Goal: Task Accomplishment & Management: Use online tool/utility

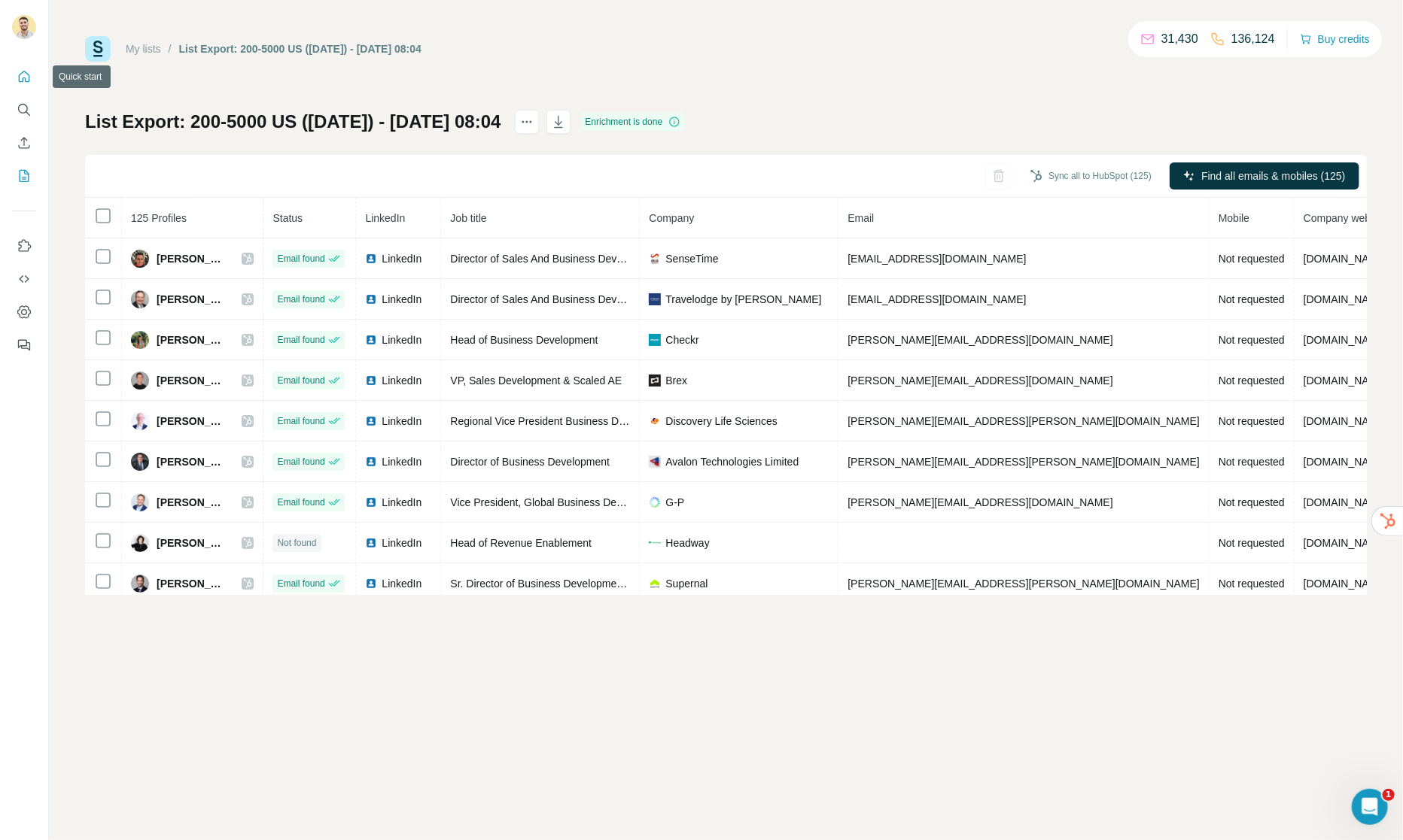
click at [22, 76] on icon "Quick start" at bounding box center [24, 76] width 15 height 15
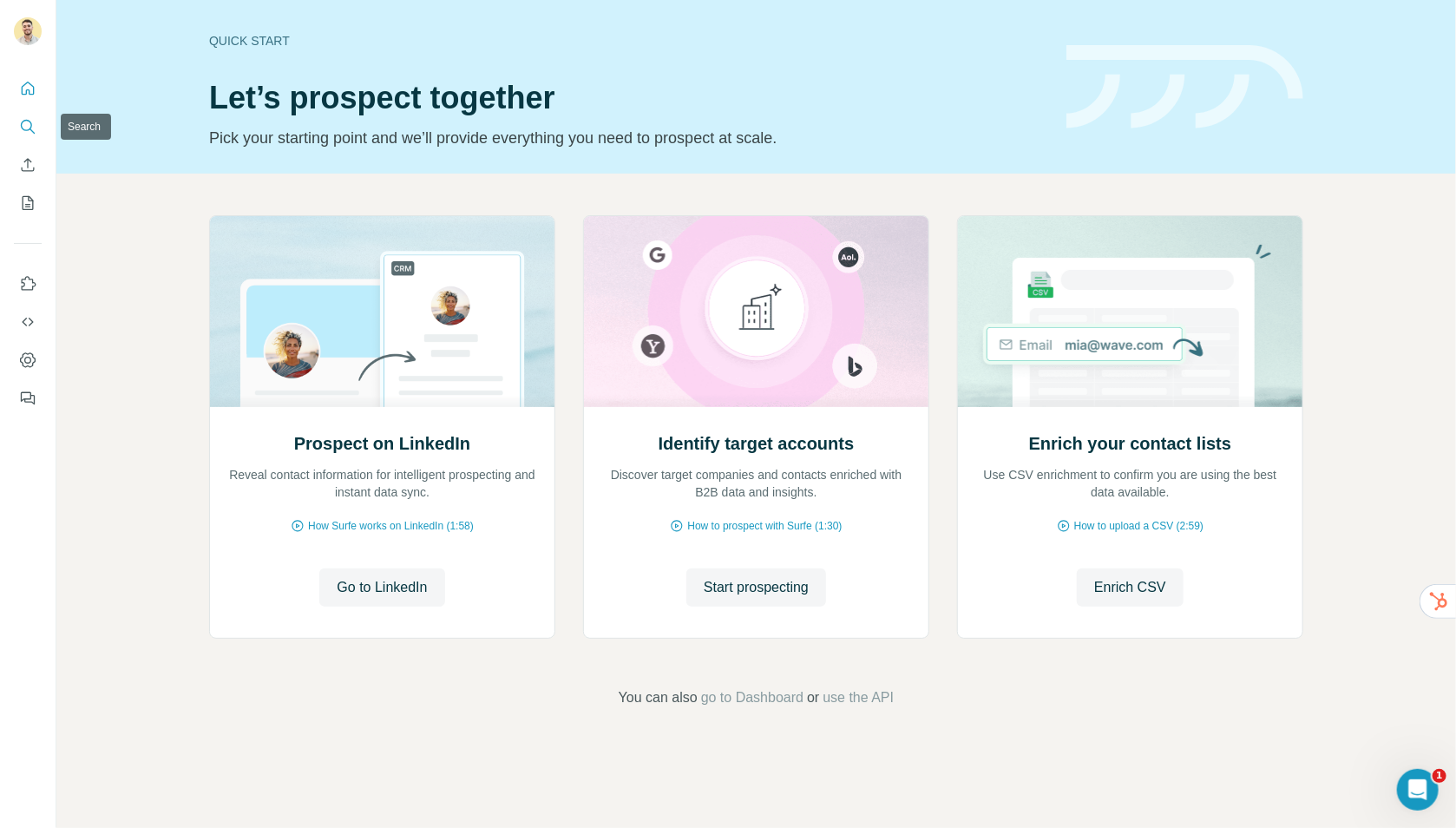
click at [25, 122] on icon "Search" at bounding box center [27, 126] width 18 height 18
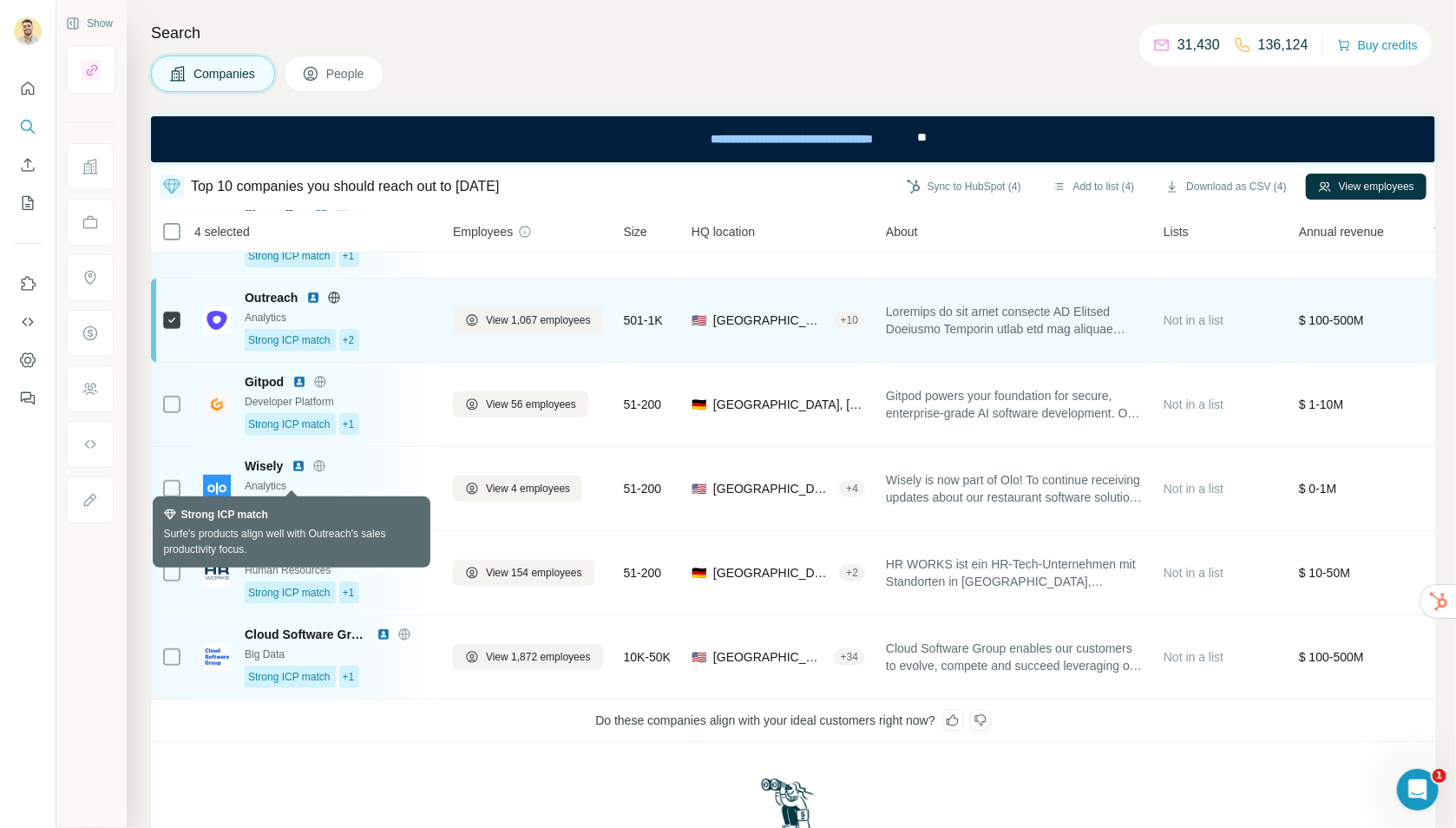
scroll to position [406, 0]
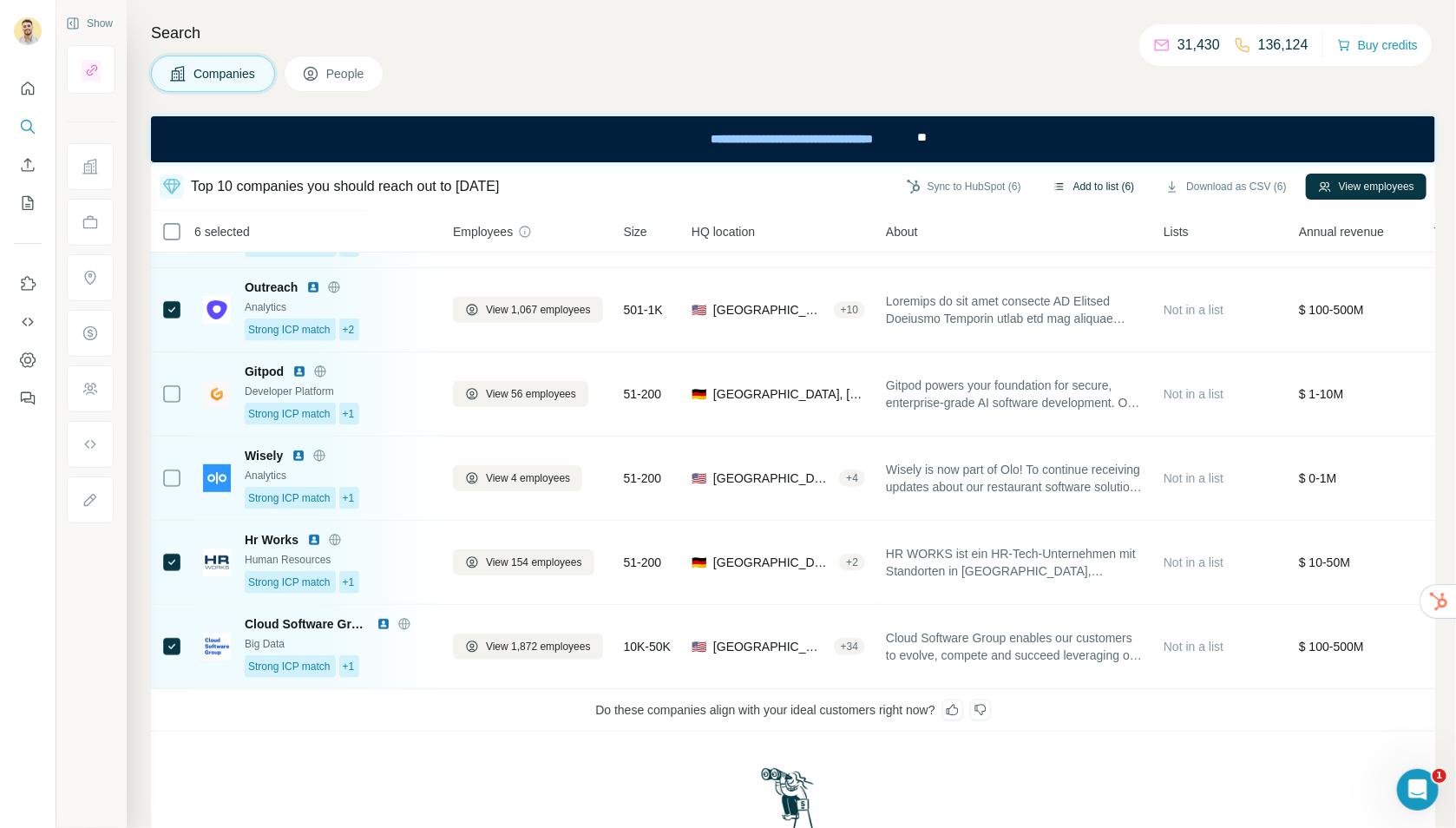
click at [1070, 180] on button "Add to list (6)" at bounding box center [1093, 186] width 107 height 26
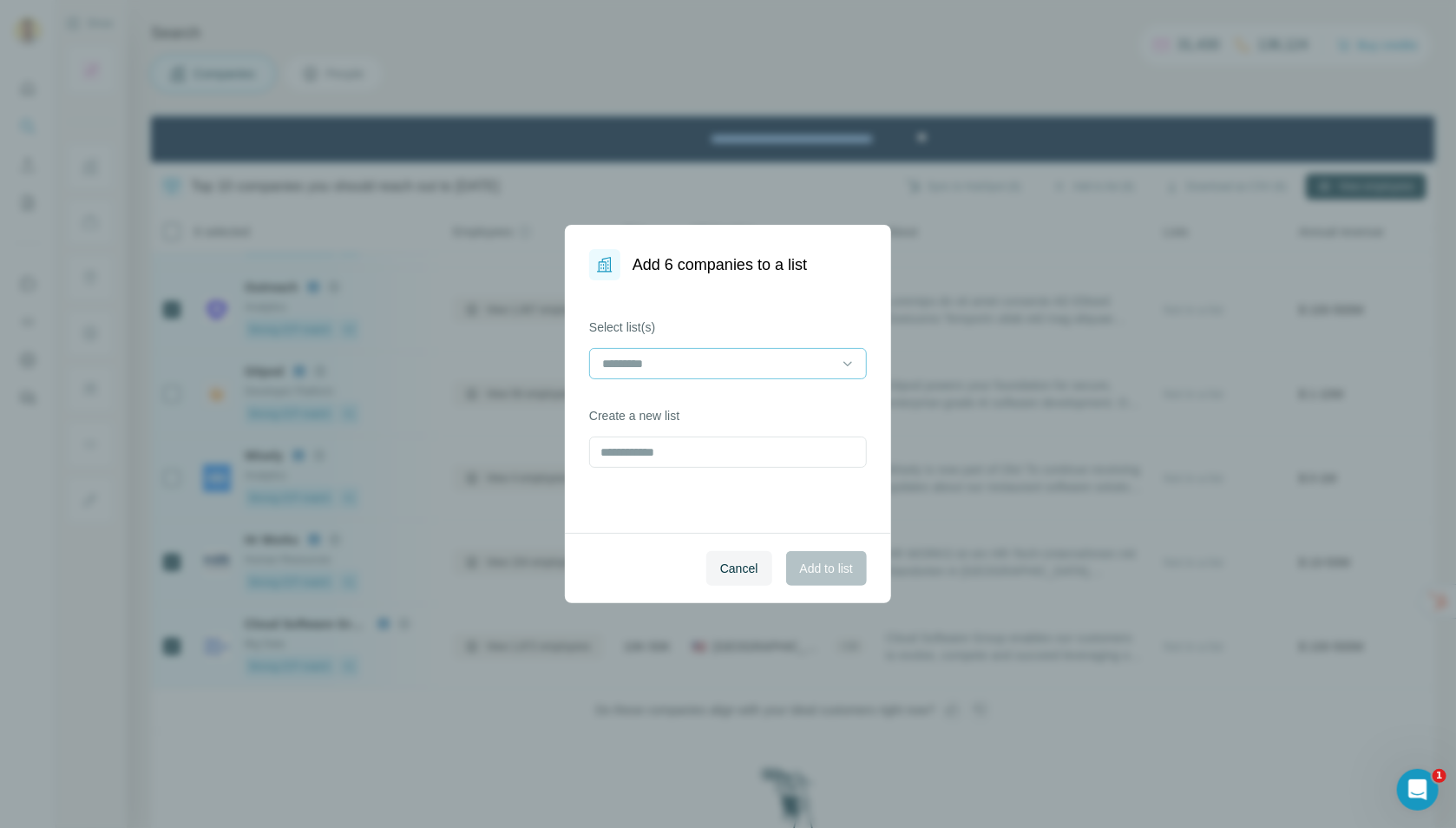
click at [661, 367] on input at bounding box center [717, 363] width 234 height 19
click at [669, 397] on p "[PERSON_NAME]" at bounding box center [655, 403] width 100 height 18
click at [824, 571] on span "Add to list" at bounding box center [827, 568] width 53 height 18
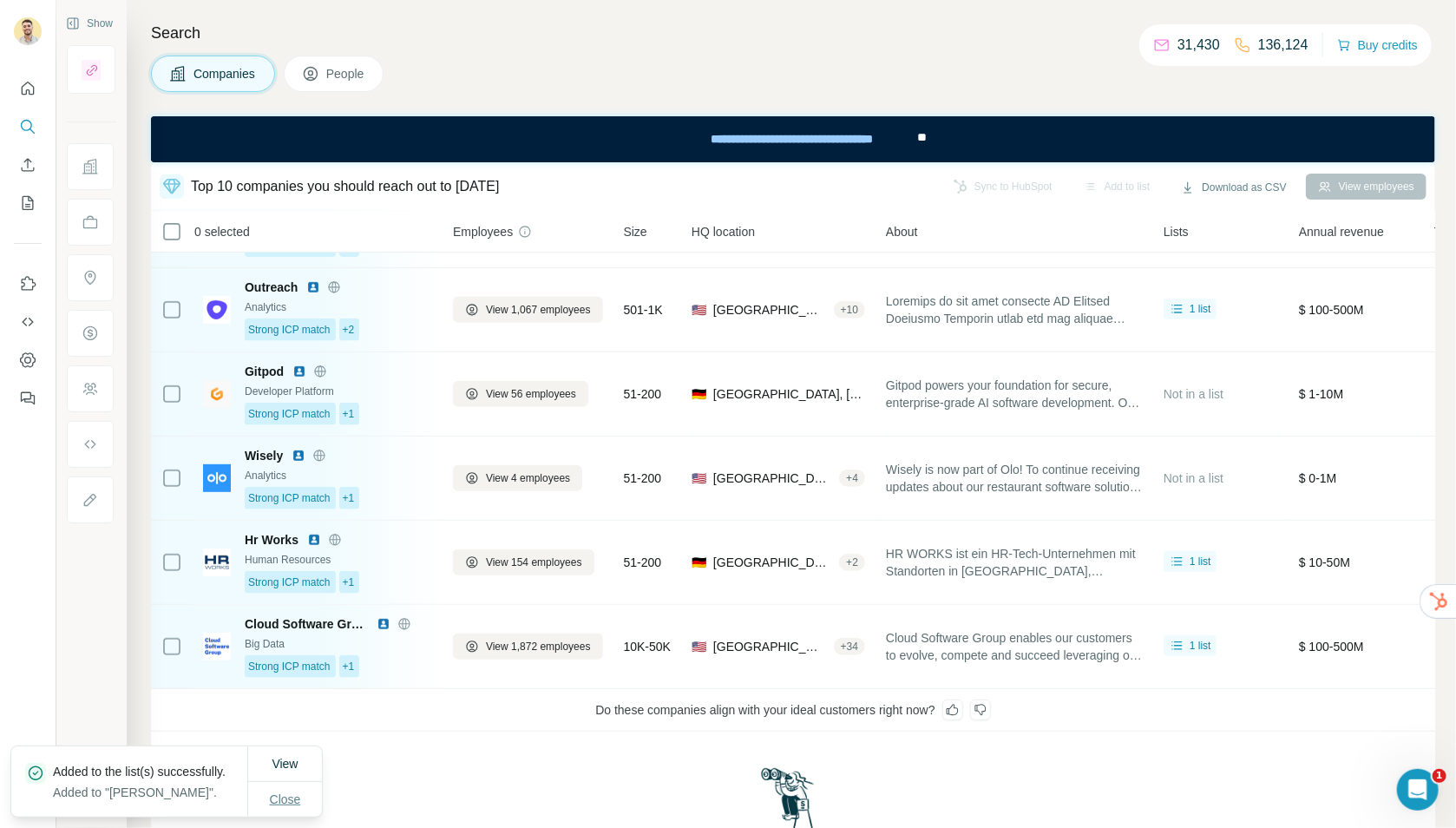
click at [296, 794] on span "Close" at bounding box center [285, 800] width 31 height 18
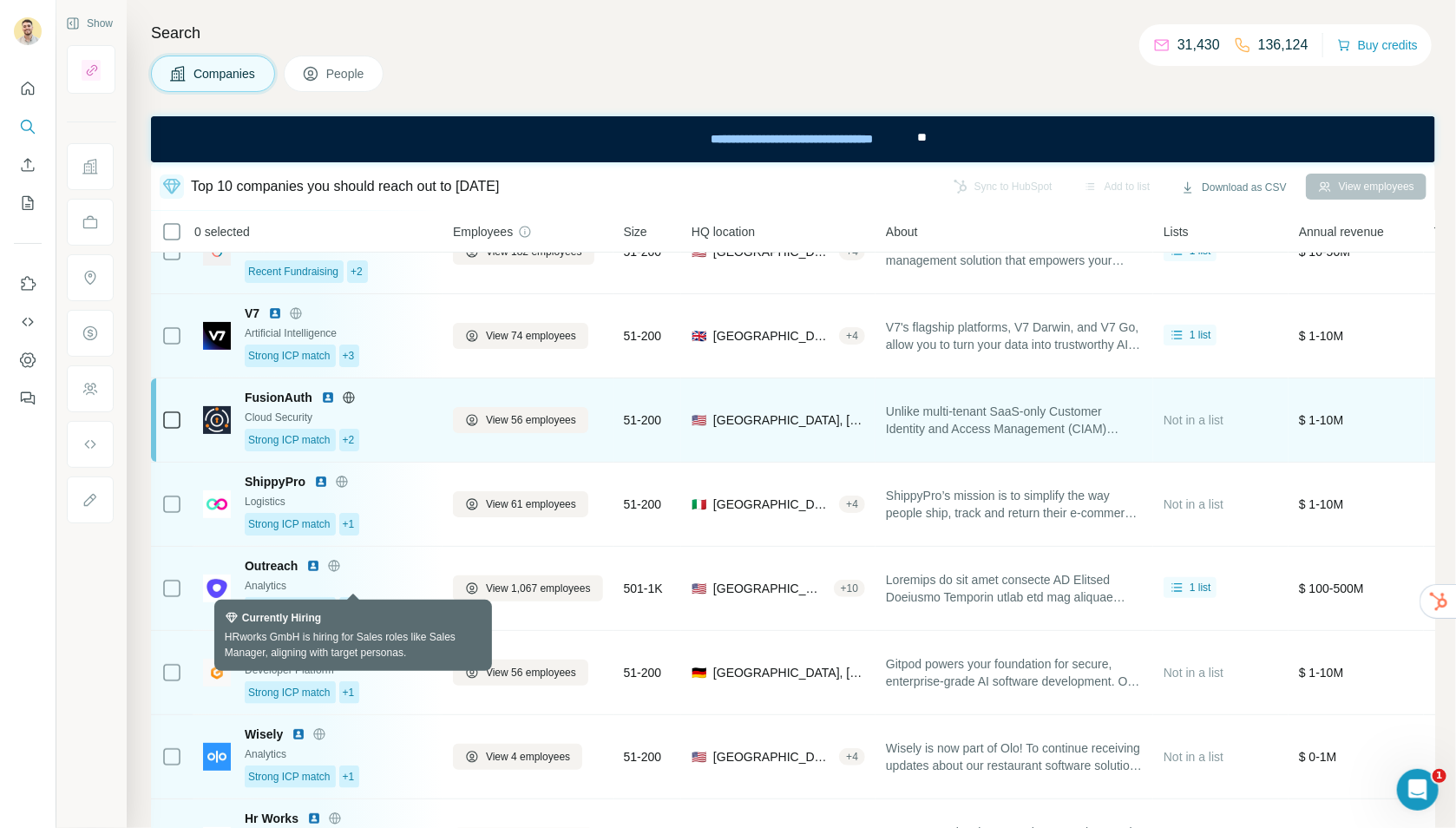
scroll to position [0, 0]
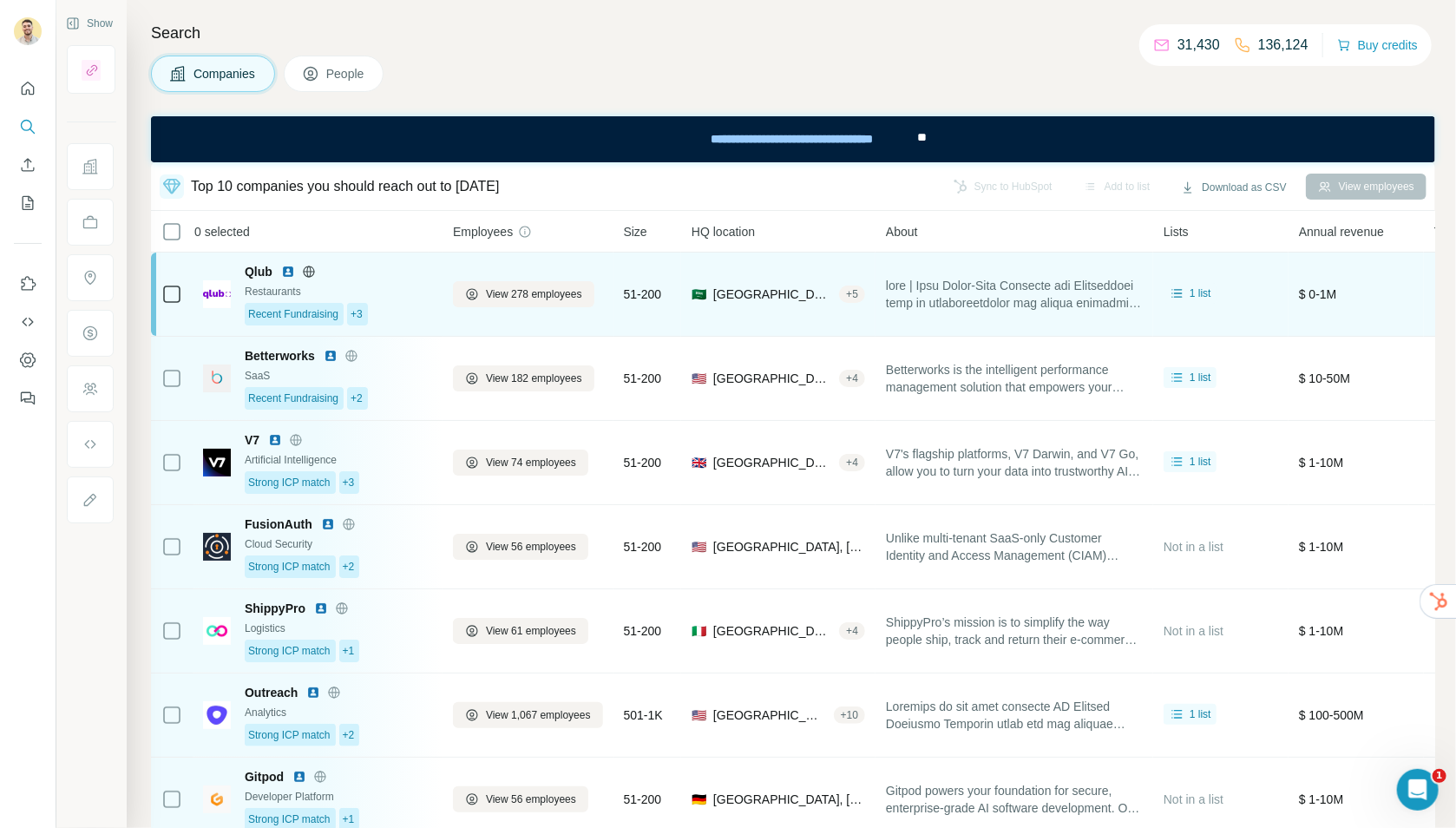
drag, startPoint x: 218, startPoint y: 291, endPoint x: 259, endPoint y: 302, distance: 42.4
click at [218, 291] on img at bounding box center [217, 294] width 27 height 27
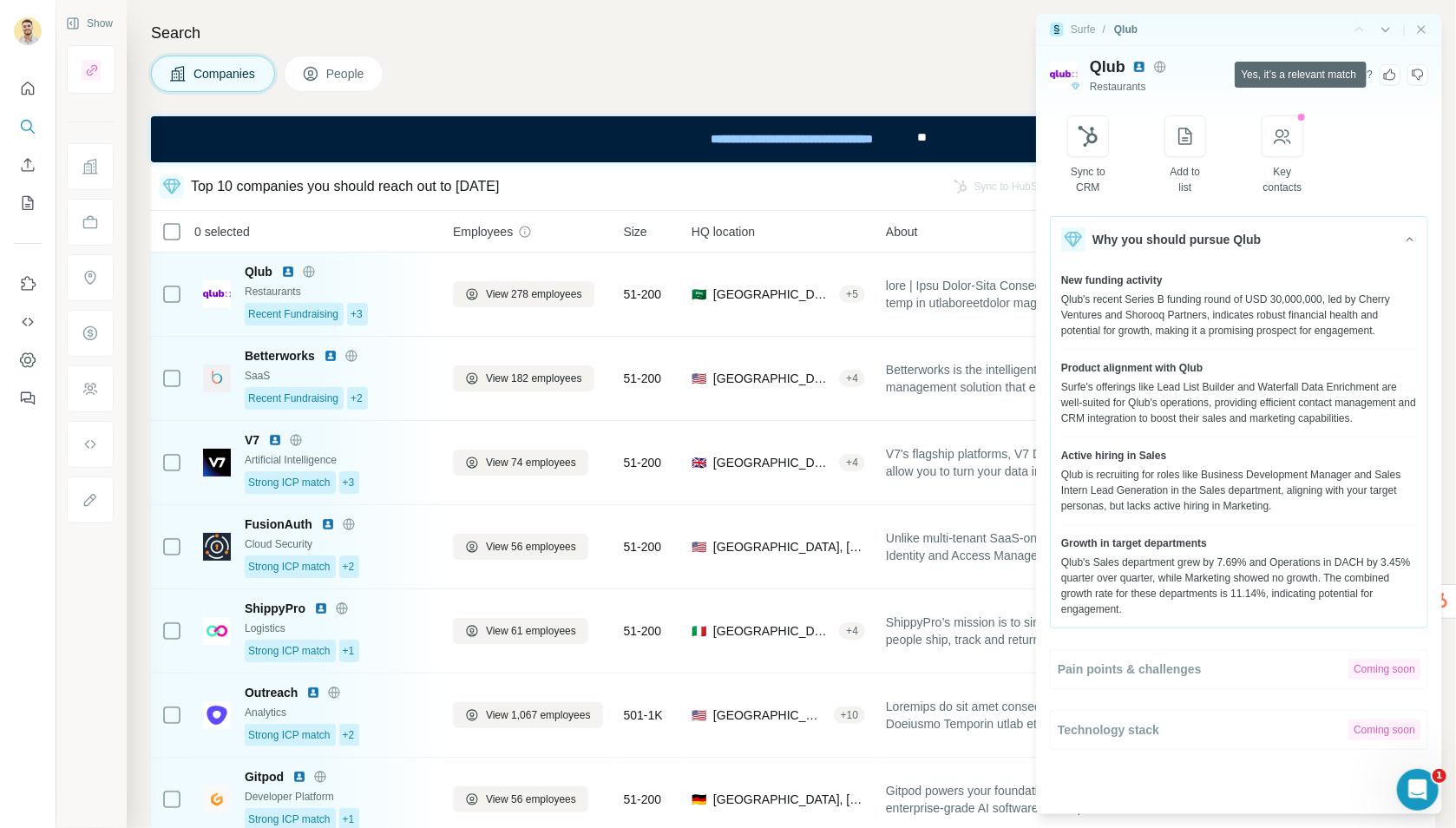
click at [1390, 73] on icon at bounding box center [1390, 74] width 14 height 14
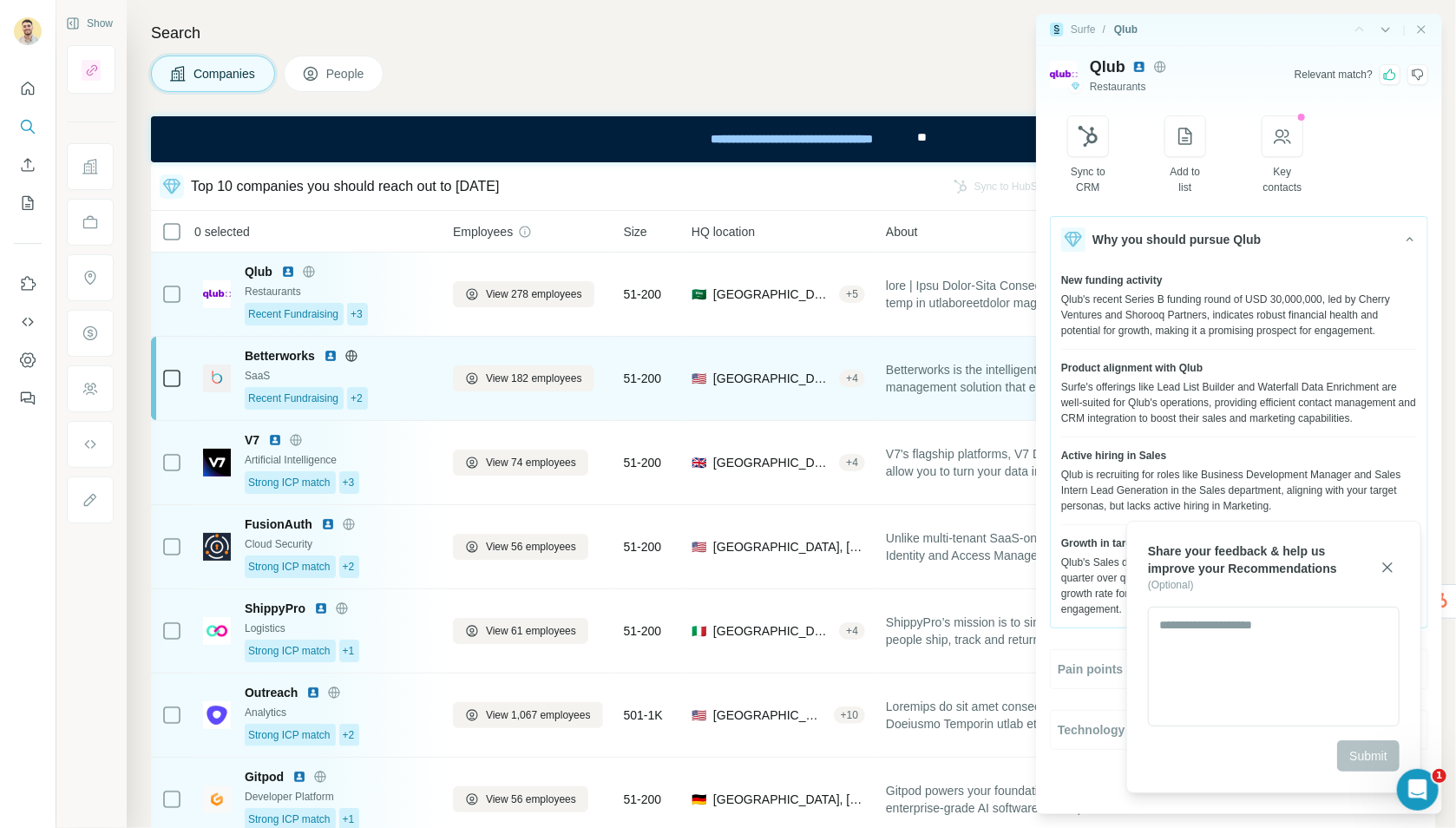
click at [222, 377] on img at bounding box center [217, 378] width 27 height 27
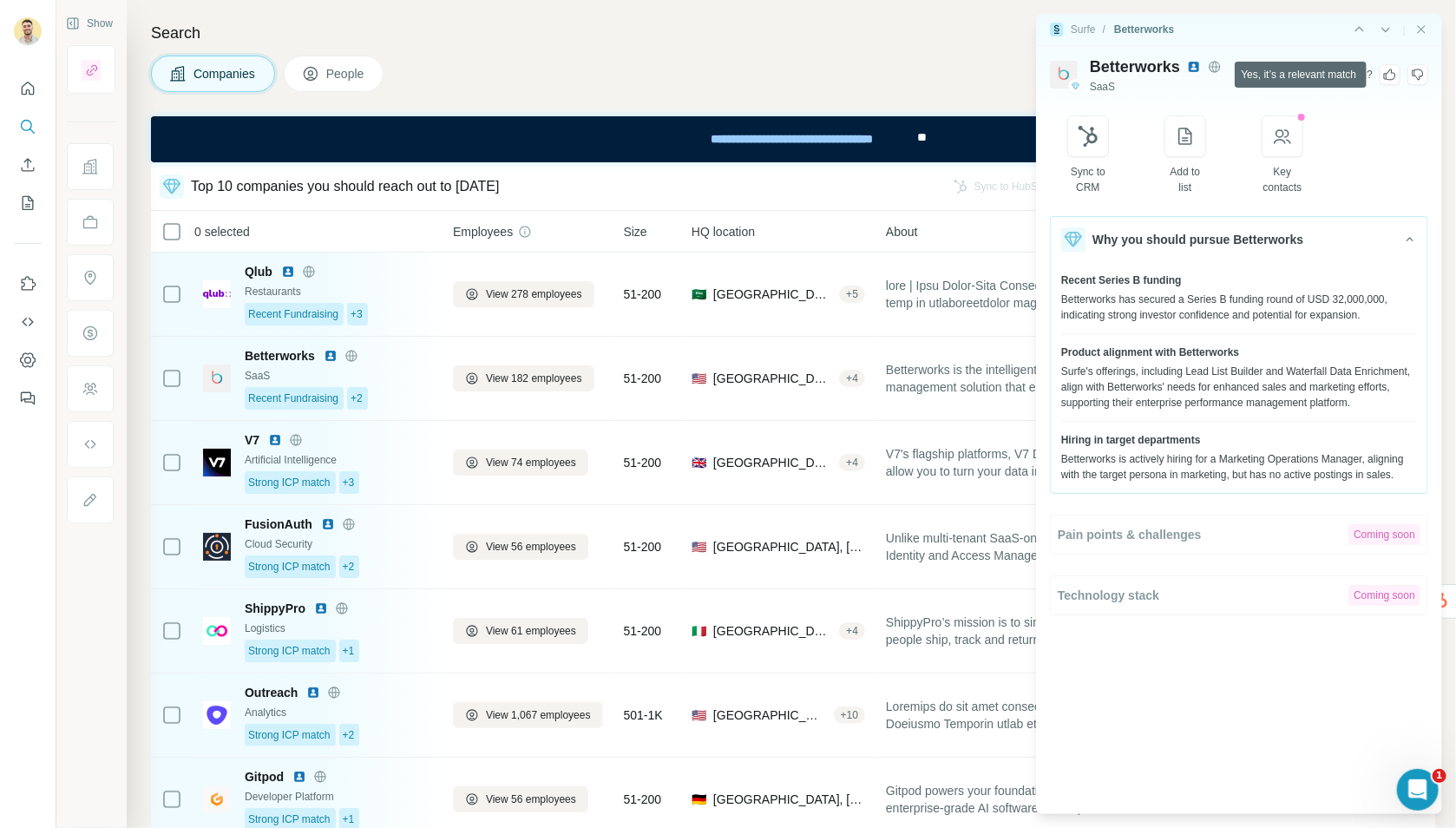
click at [1389, 73] on icon at bounding box center [1390, 74] width 14 height 14
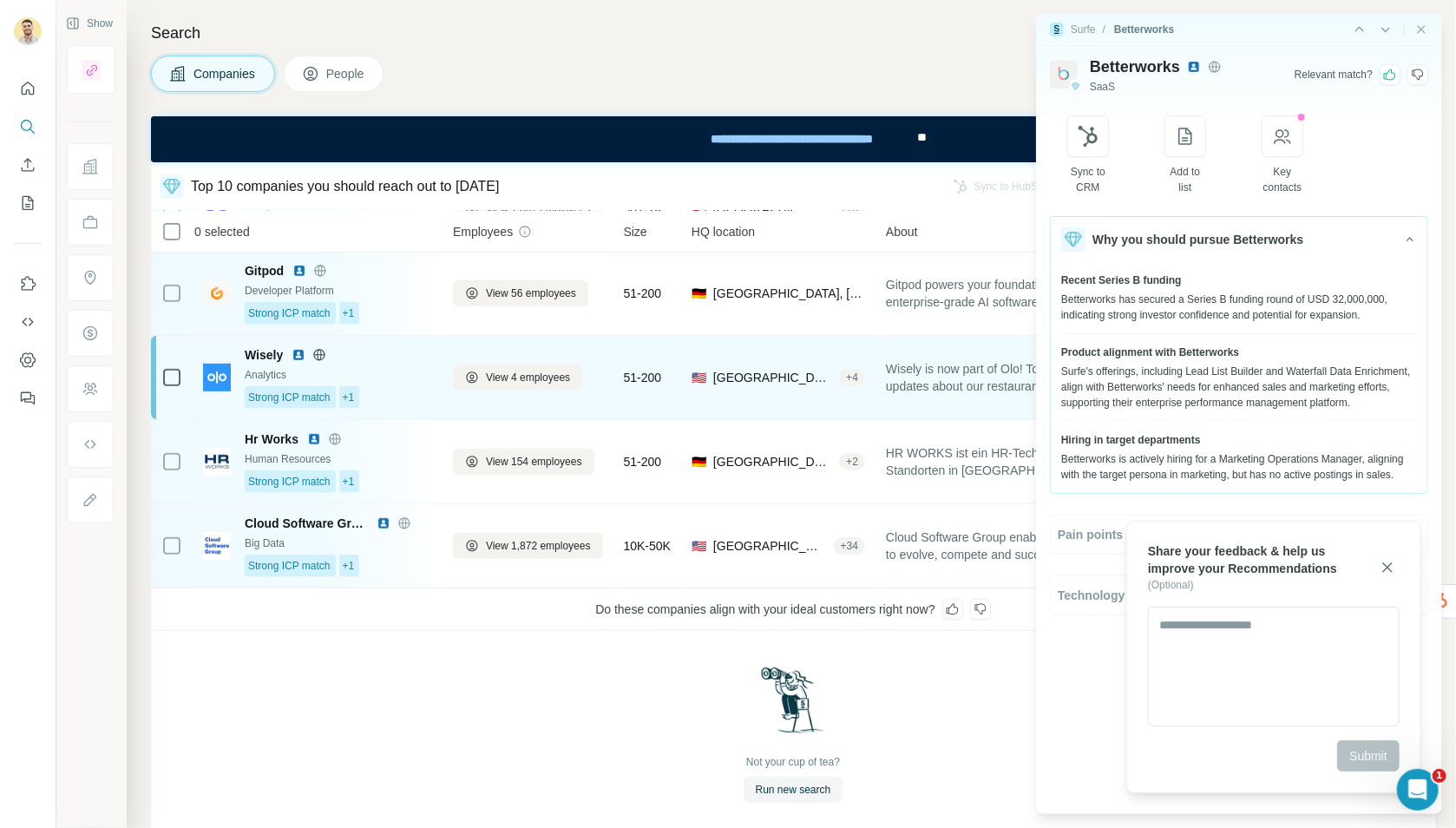
scroll to position [509, 0]
click at [217, 366] on img at bounding box center [217, 374] width 27 height 27
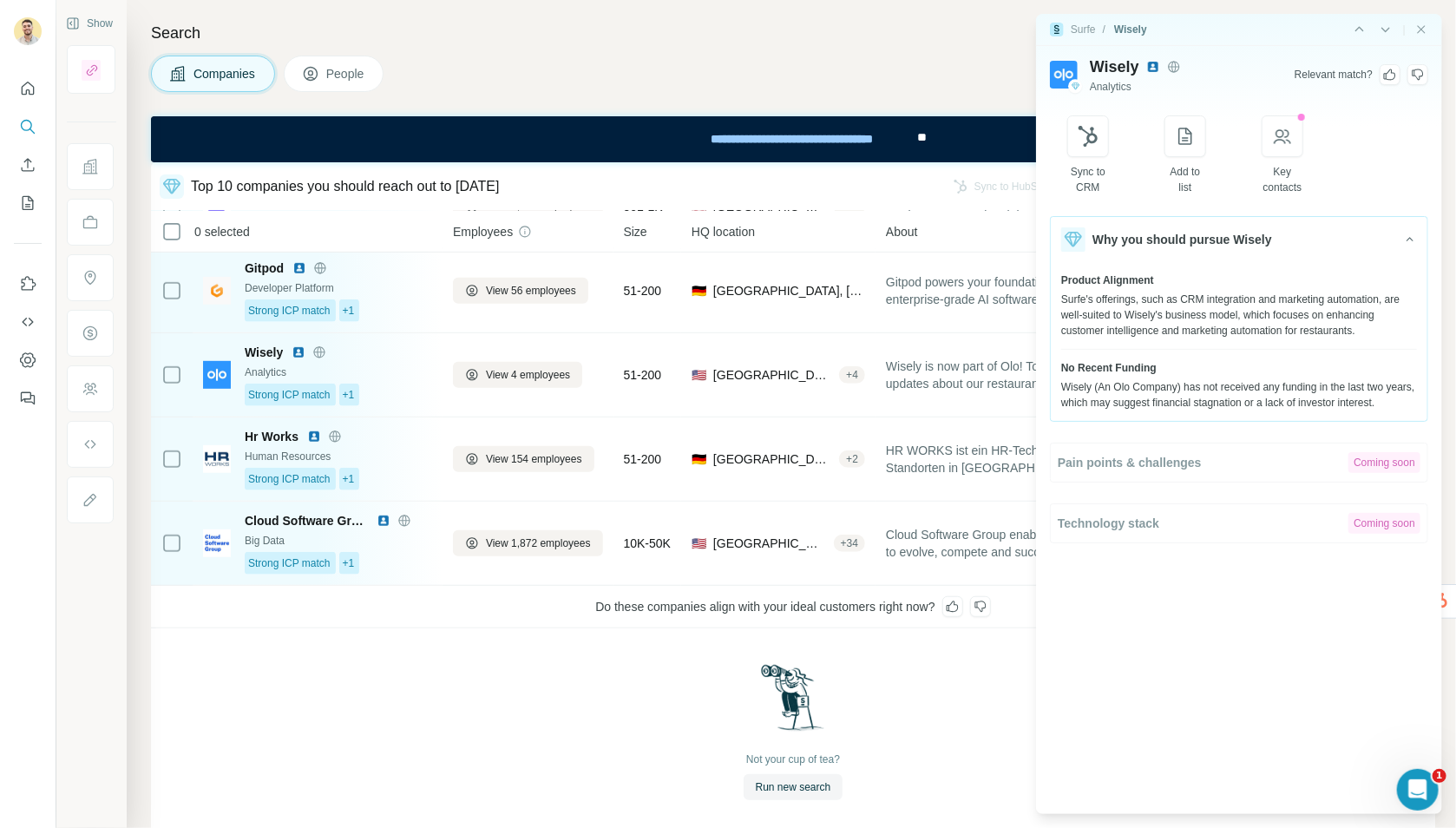
click at [1417, 75] on icon at bounding box center [1418, 74] width 14 height 14
click at [1394, 568] on icon "button" at bounding box center [1388, 567] width 18 height 18
click at [1417, 30] on icon "Close side panel" at bounding box center [1422, 29] width 14 height 14
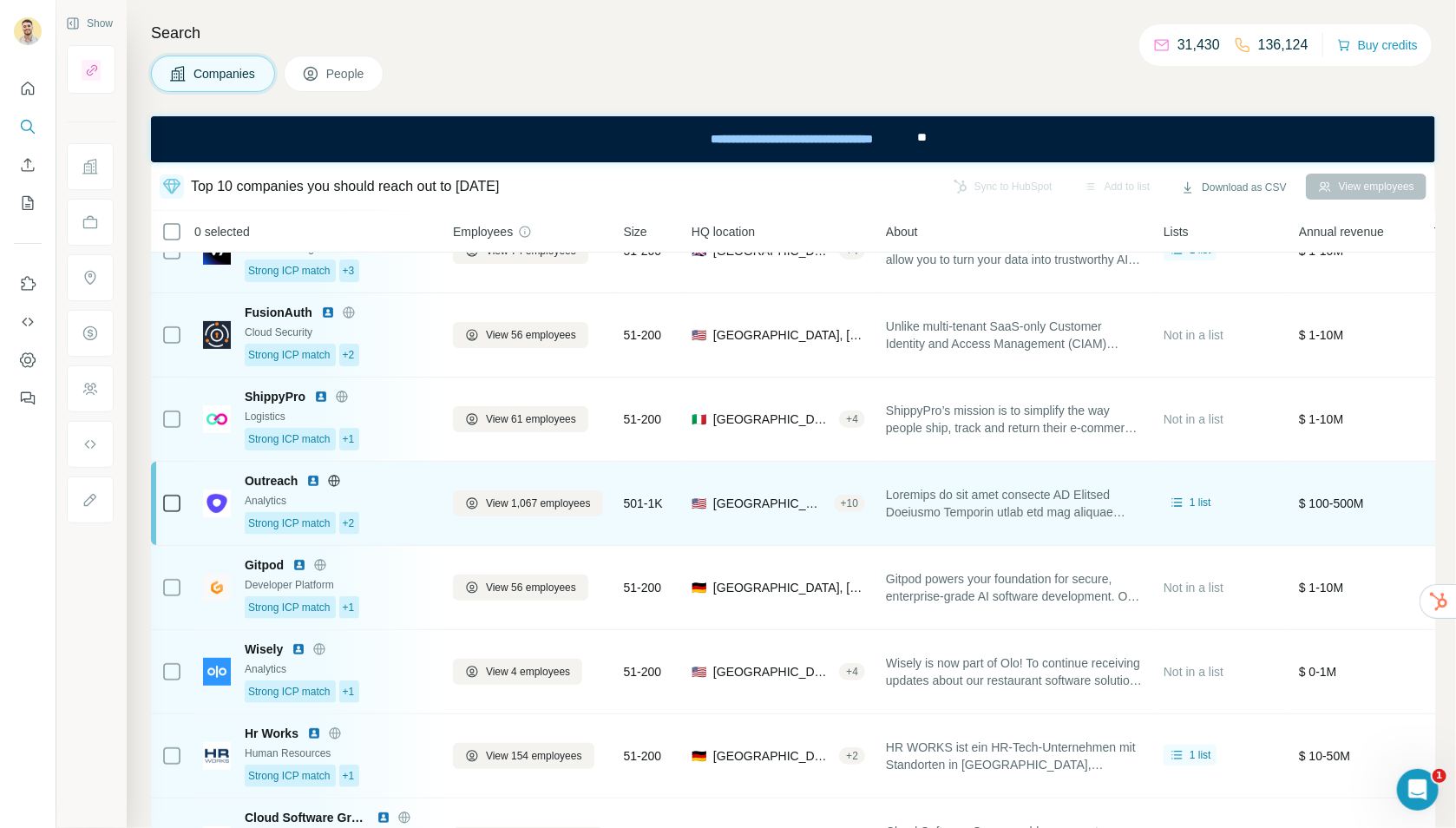
scroll to position [214, 0]
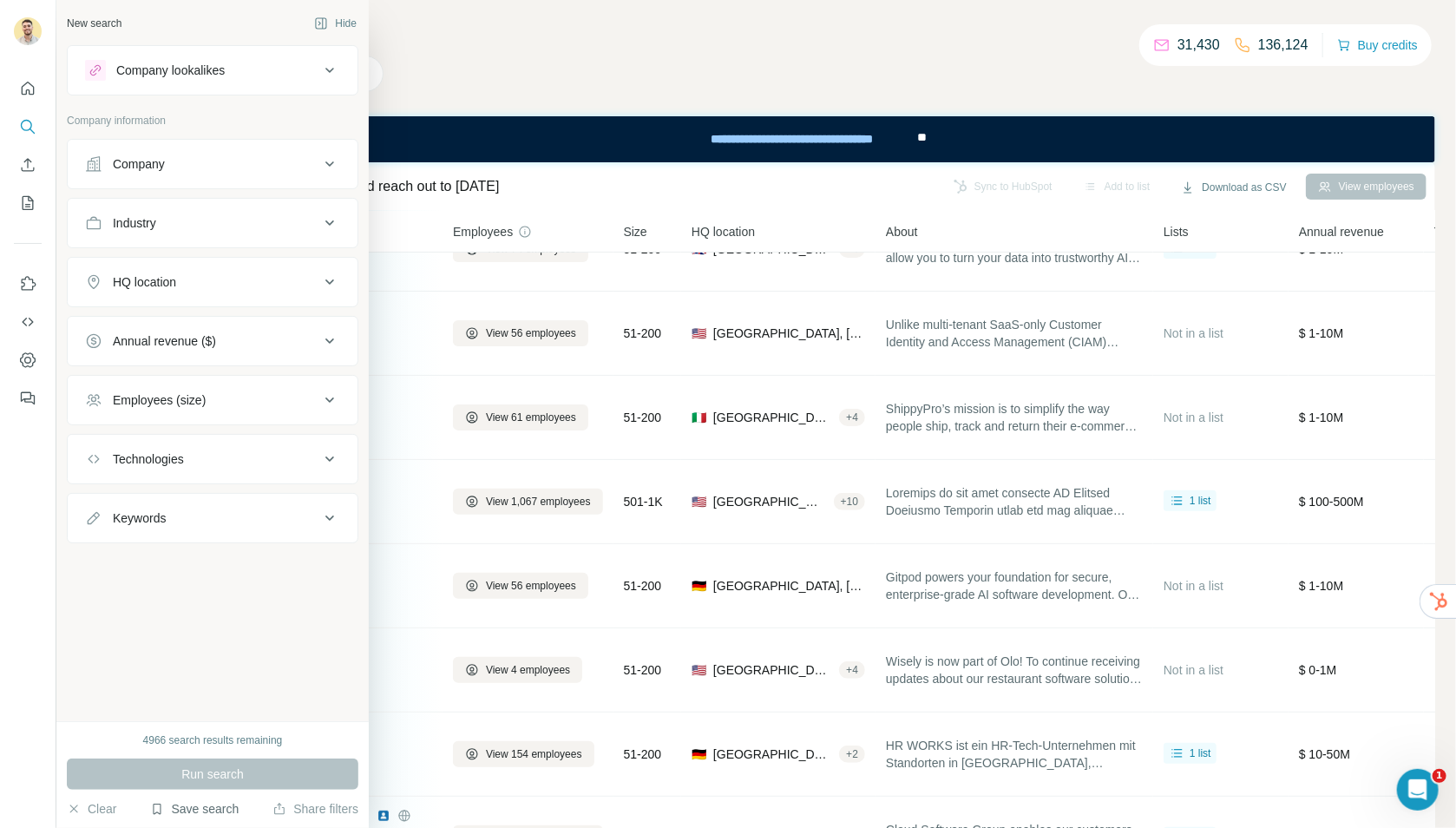
click at [192, 809] on button "Save search" at bounding box center [194, 809] width 88 height 18
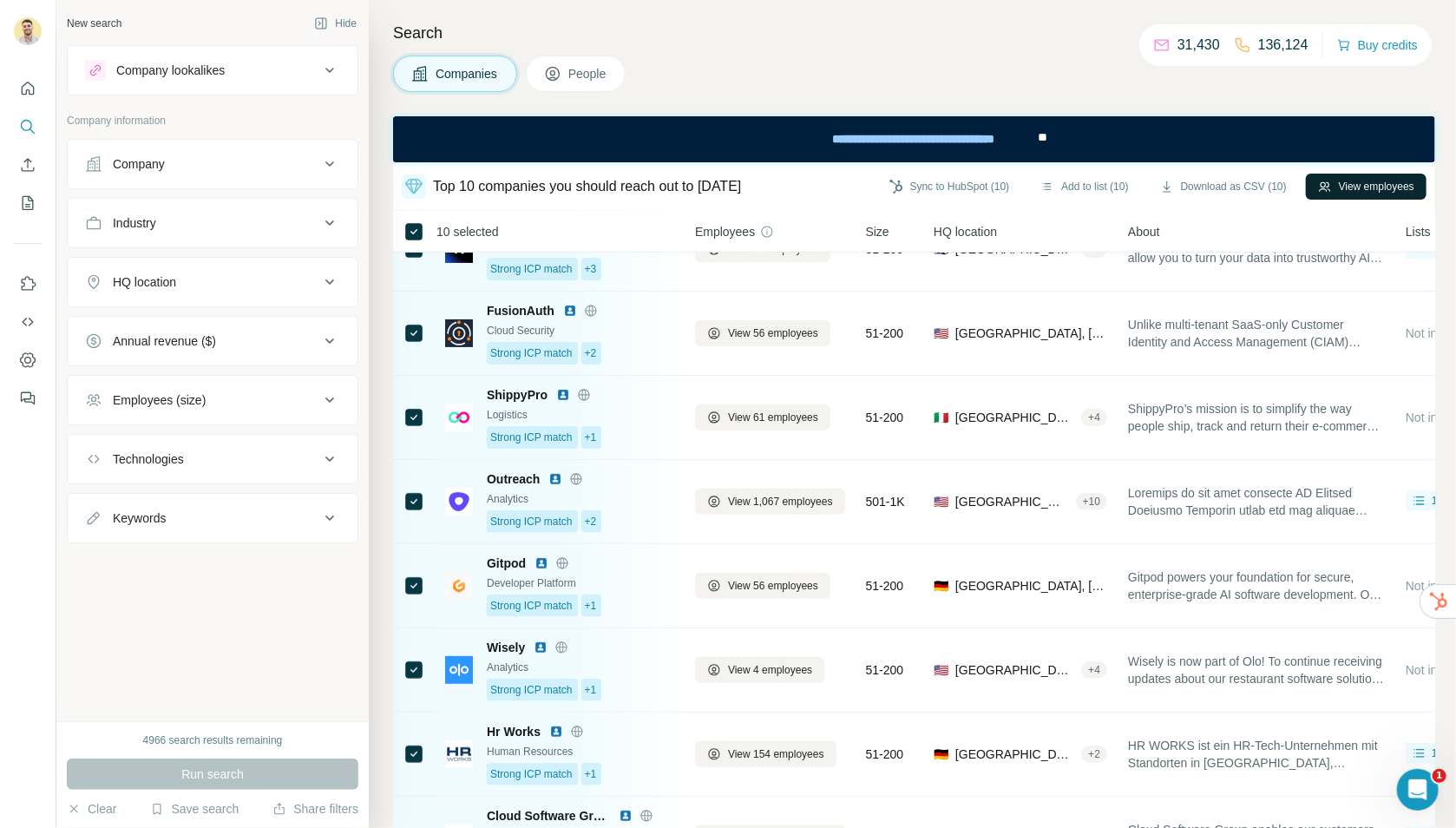
click at [1352, 186] on button "View employees" at bounding box center [1366, 186] width 121 height 26
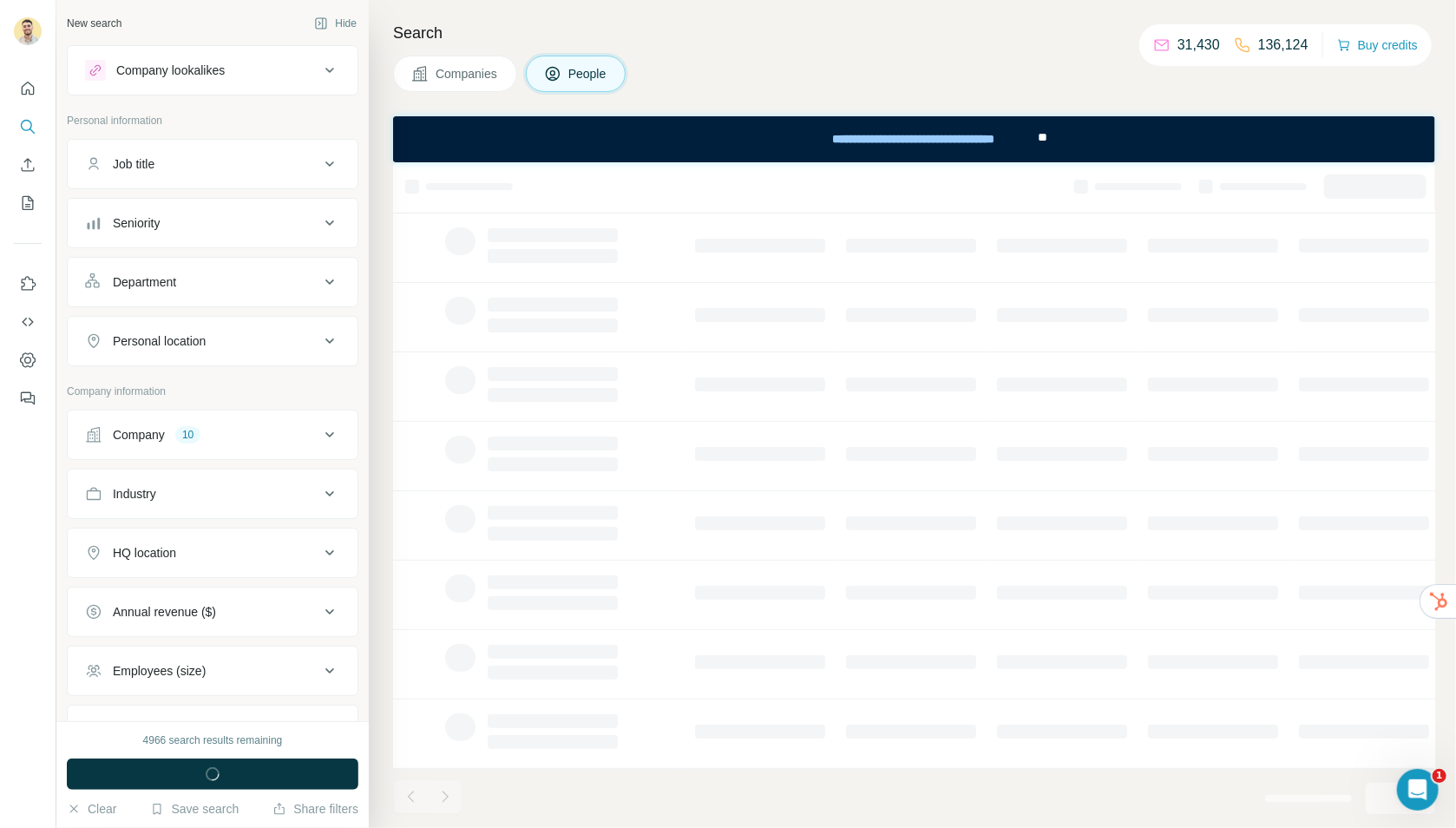
scroll to position [177, 0]
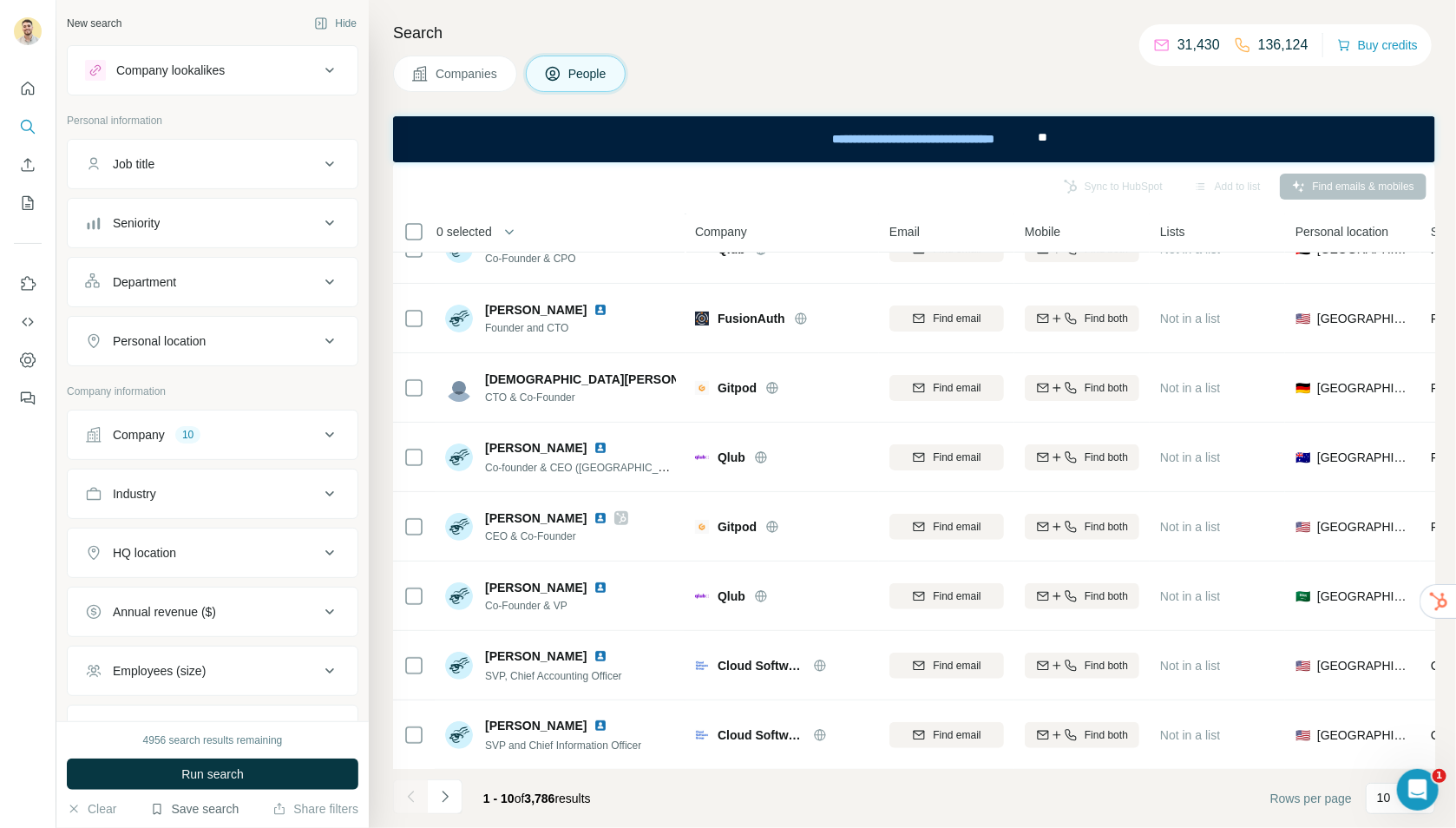
click at [223, 807] on button "Save search" at bounding box center [194, 809] width 88 height 18
click at [385, 604] on div "Search Companies People Sync to HubSpot Add to list Find emails & mobiles 0 sel…" at bounding box center [912, 414] width 1088 height 828
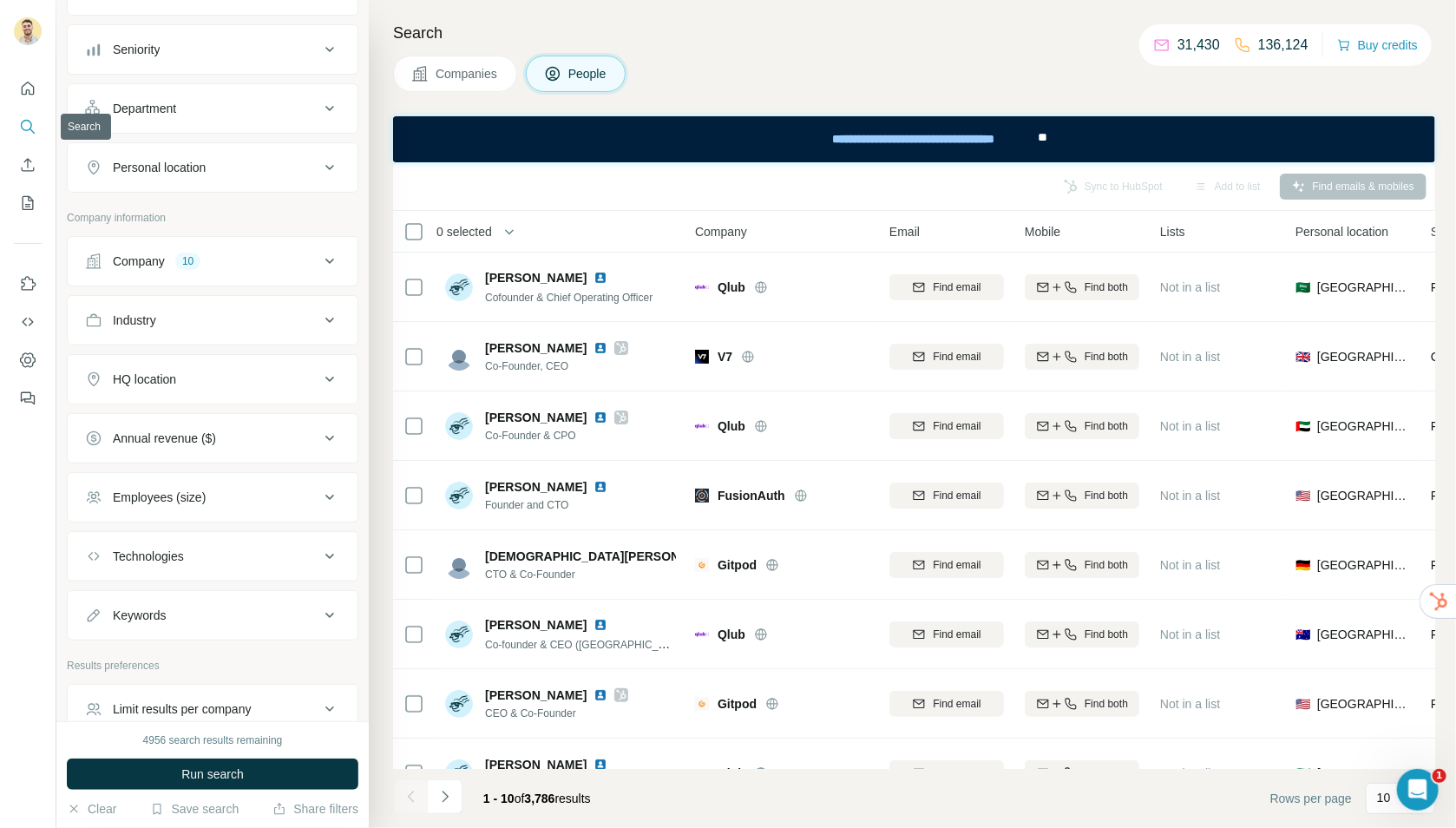
click at [26, 118] on icon "Search" at bounding box center [27, 126] width 18 height 18
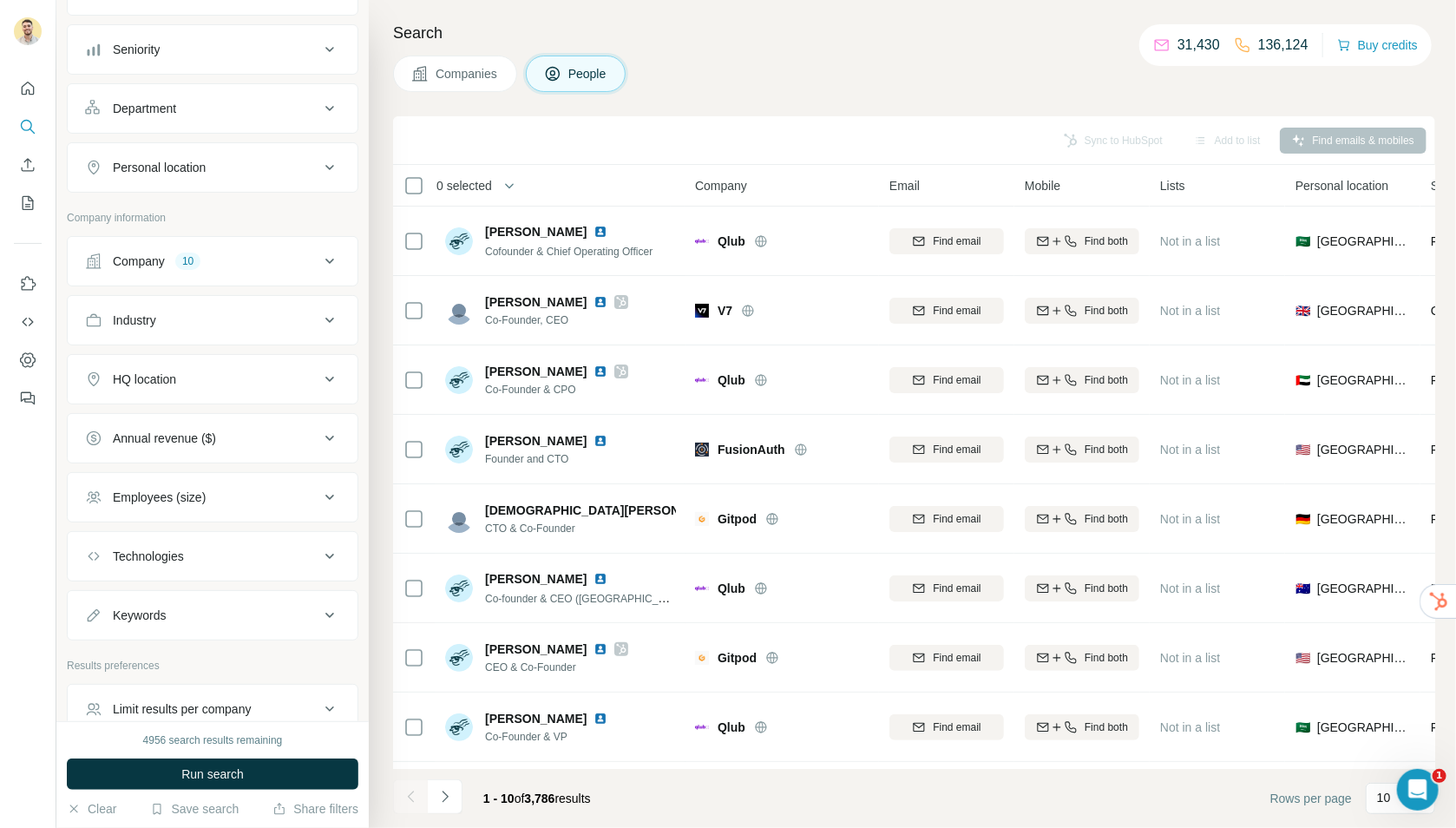
click at [484, 68] on span "Companies" at bounding box center [467, 73] width 64 height 18
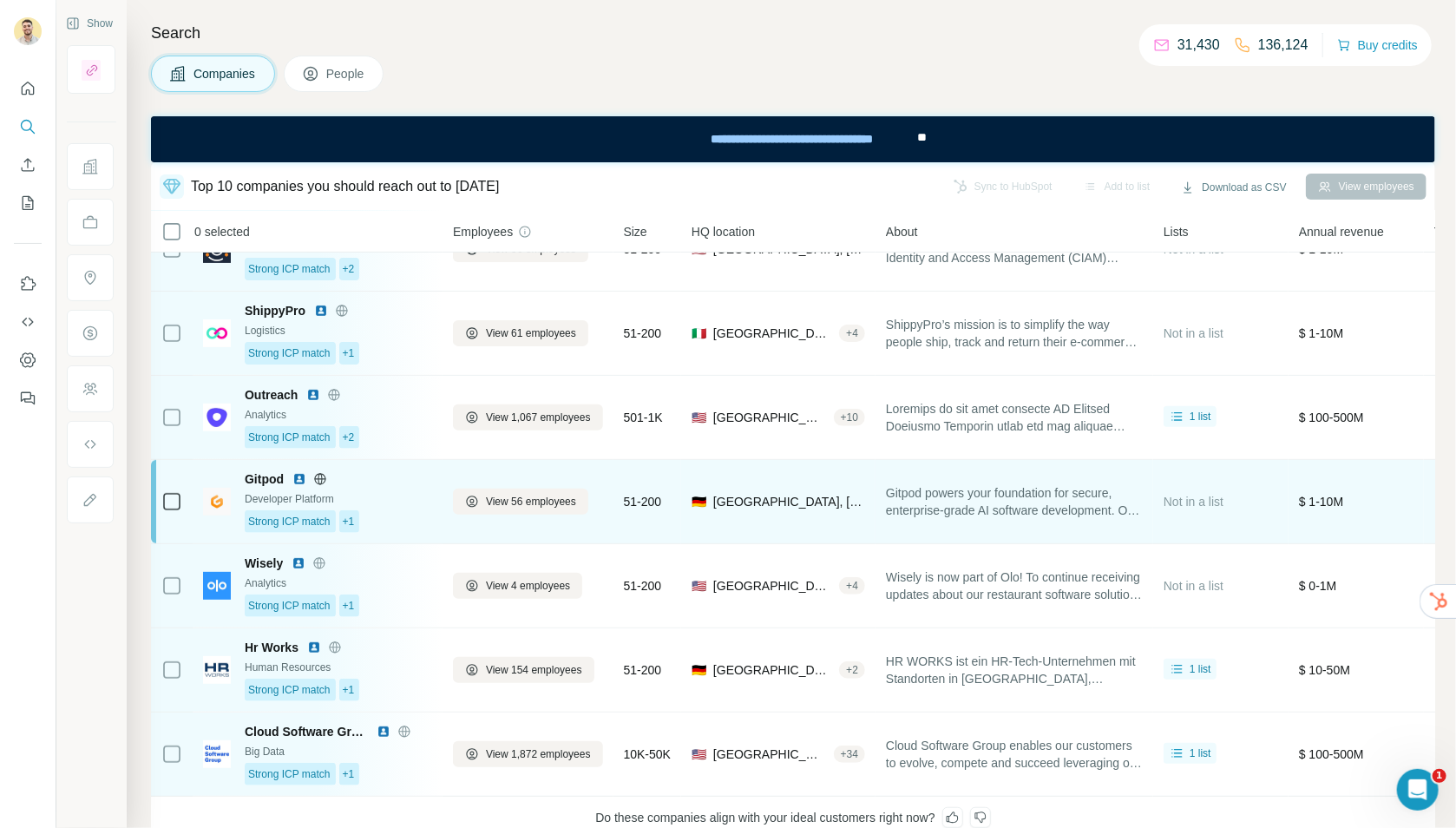
scroll to position [306, 0]
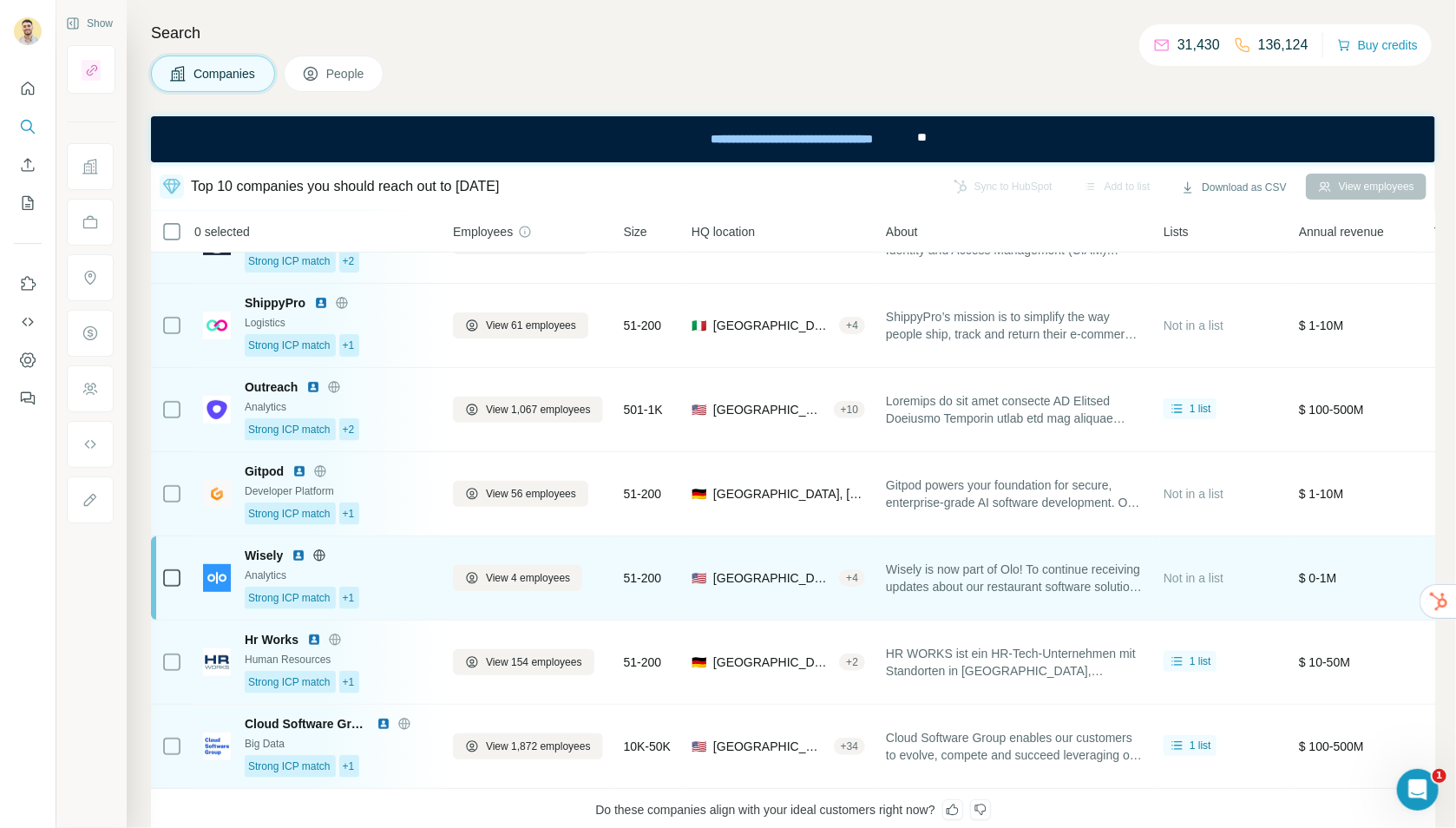
click at [302, 555] on img at bounding box center [299, 556] width 14 height 14
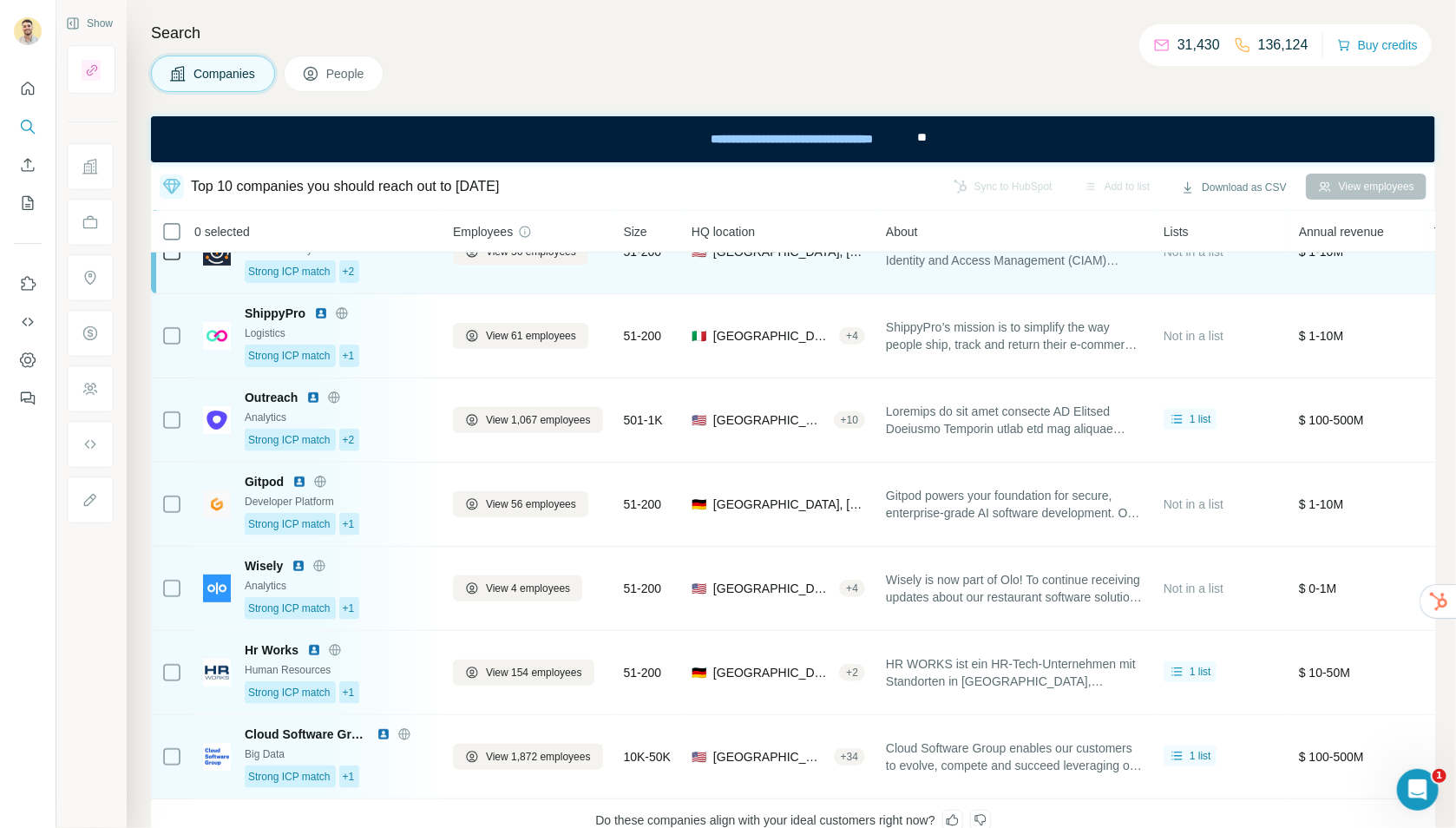
scroll to position [0, 0]
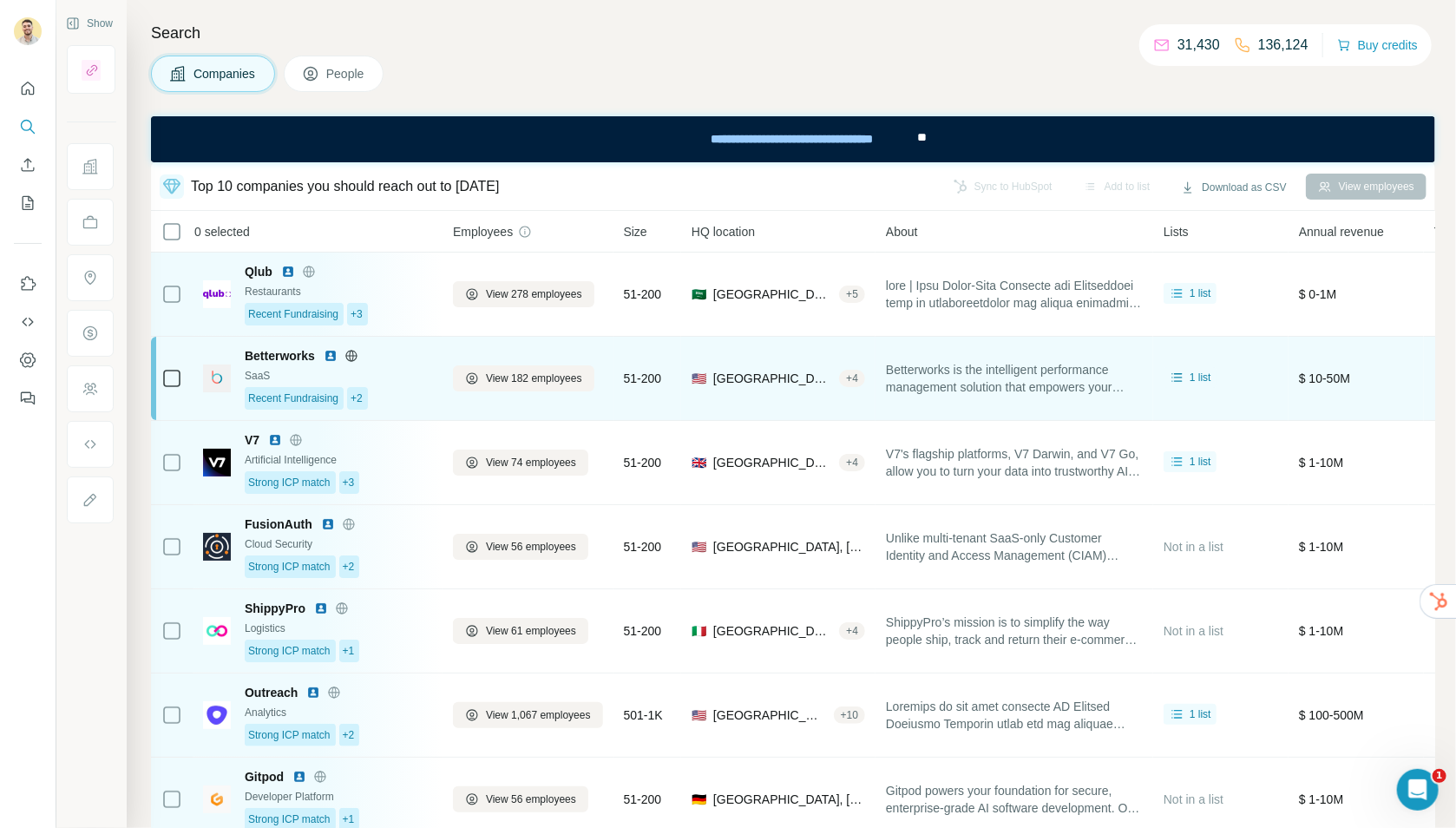
click at [223, 372] on img at bounding box center [217, 378] width 27 height 27
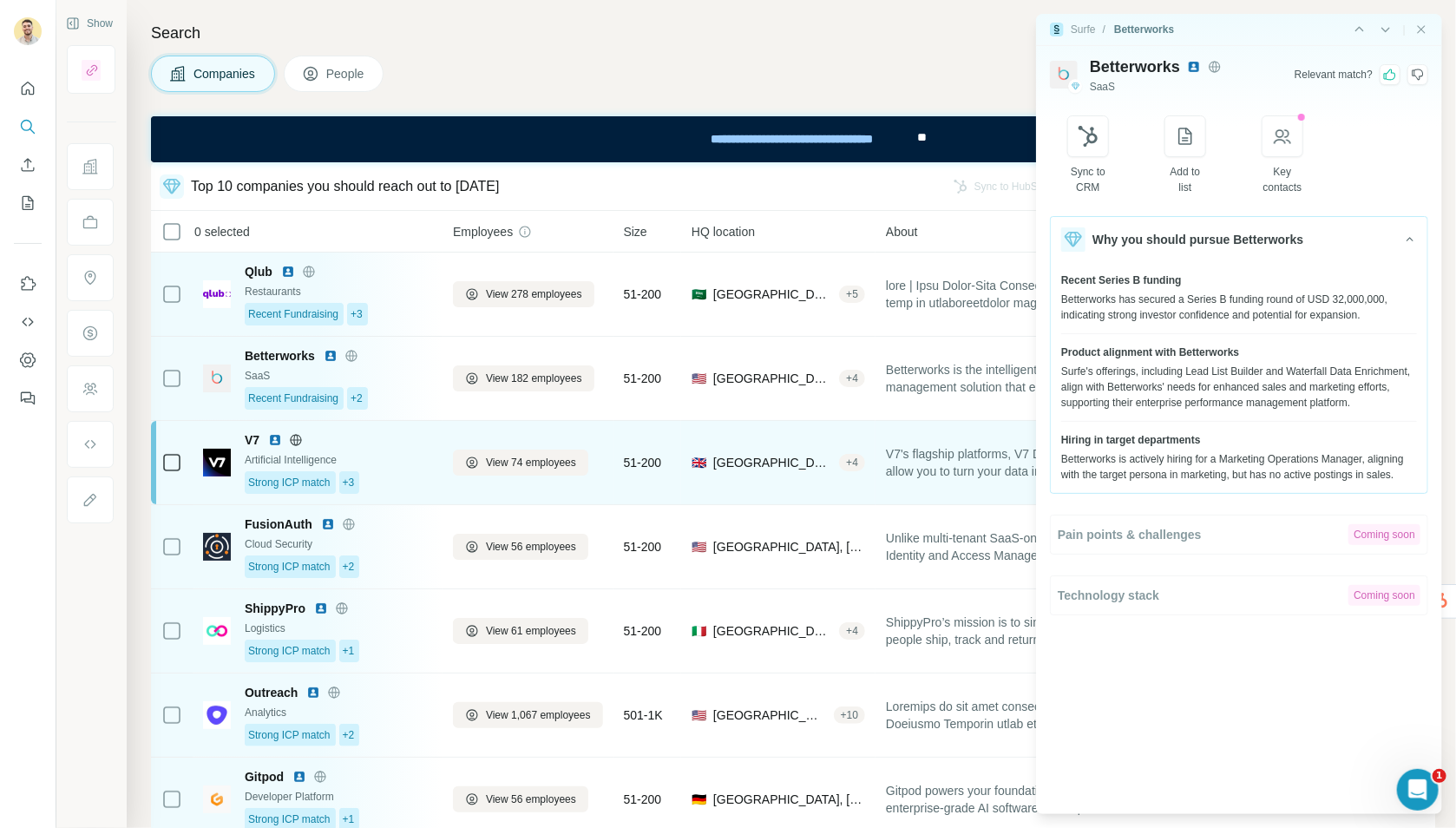
click at [215, 452] on img at bounding box center [217, 463] width 27 height 27
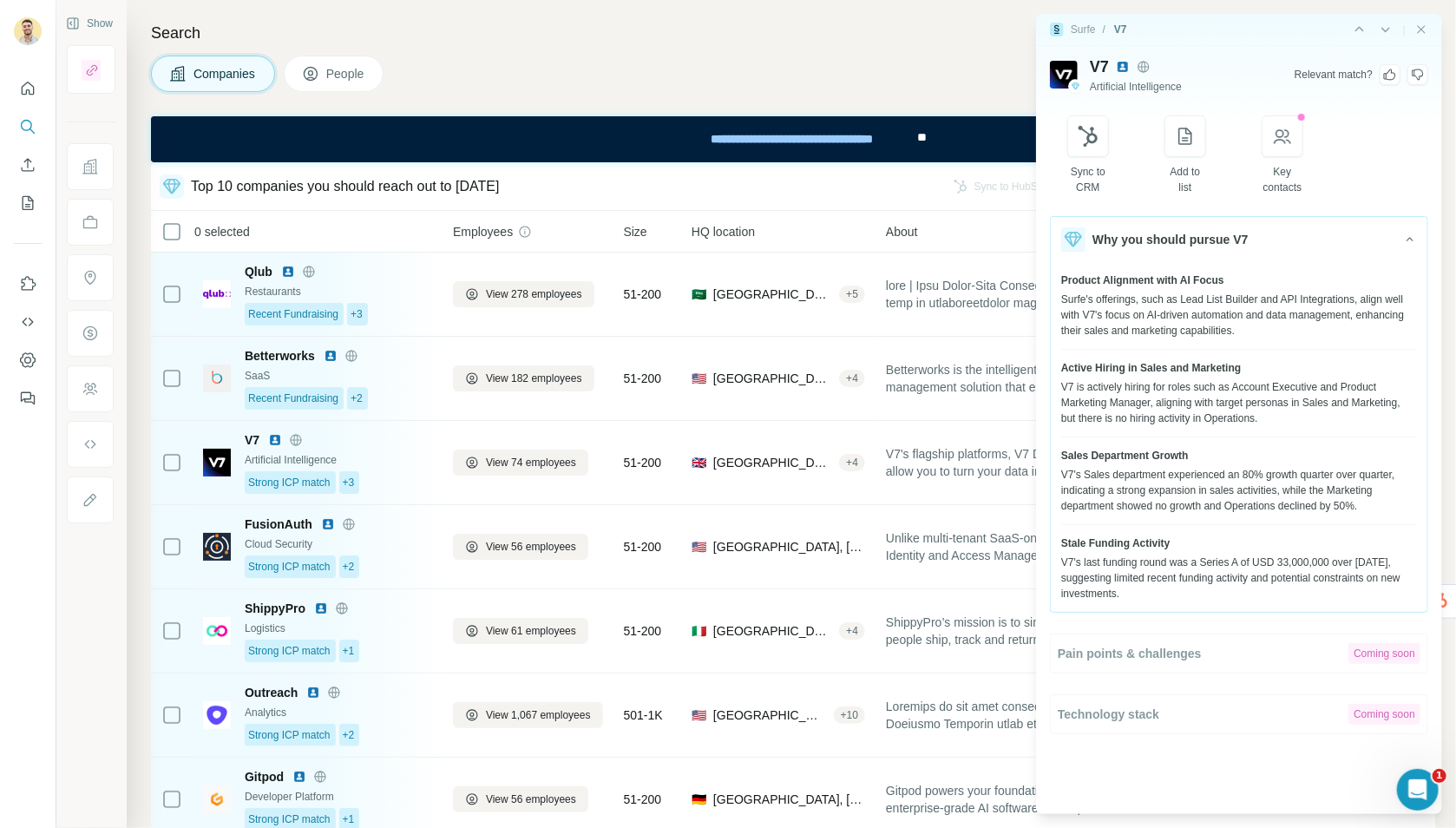
click at [1390, 75] on icon at bounding box center [1390, 74] width 14 height 14
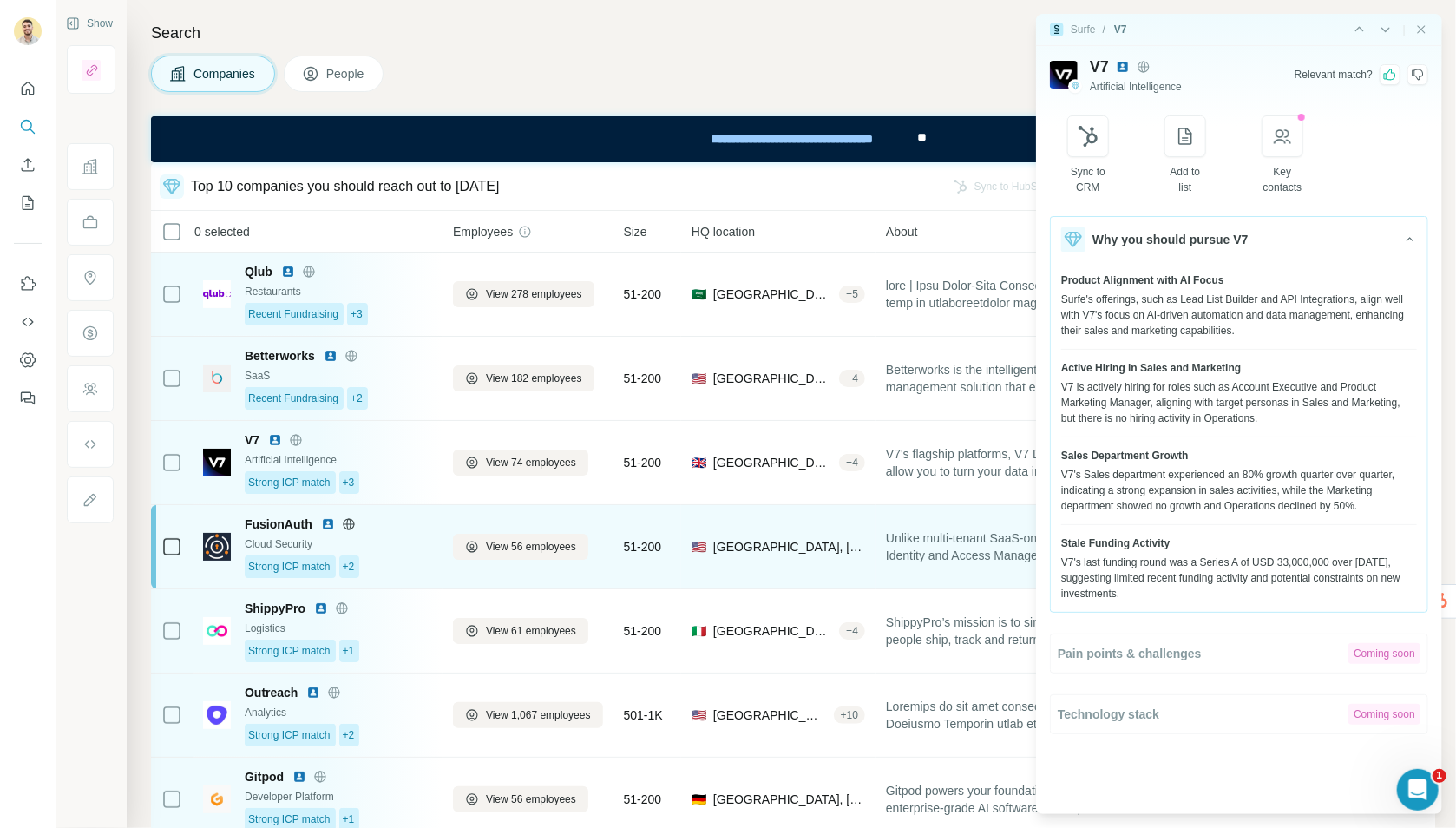
click at [226, 547] on img at bounding box center [217, 547] width 27 height 27
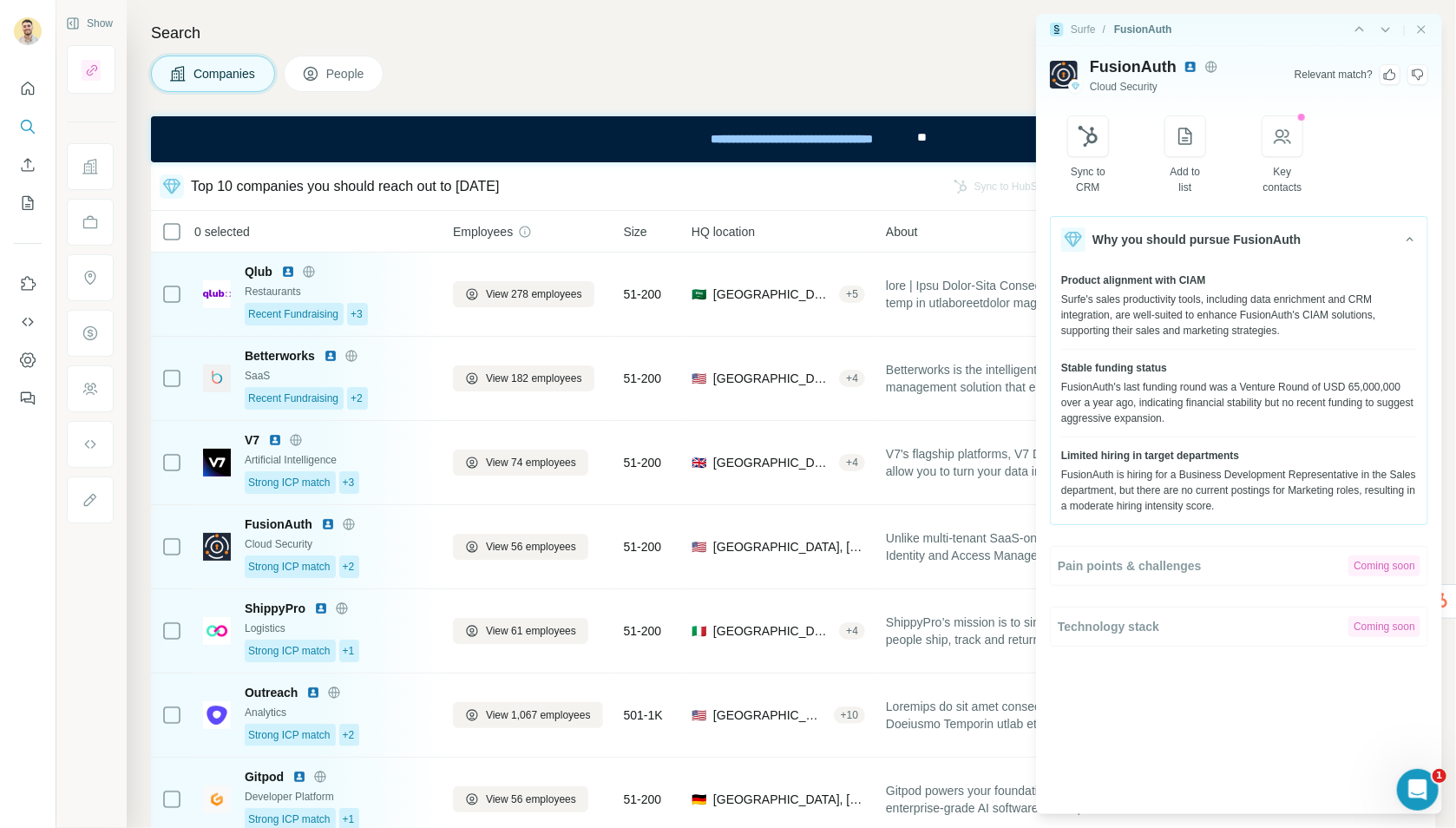
click at [1418, 73] on icon at bounding box center [1418, 74] width 14 height 14
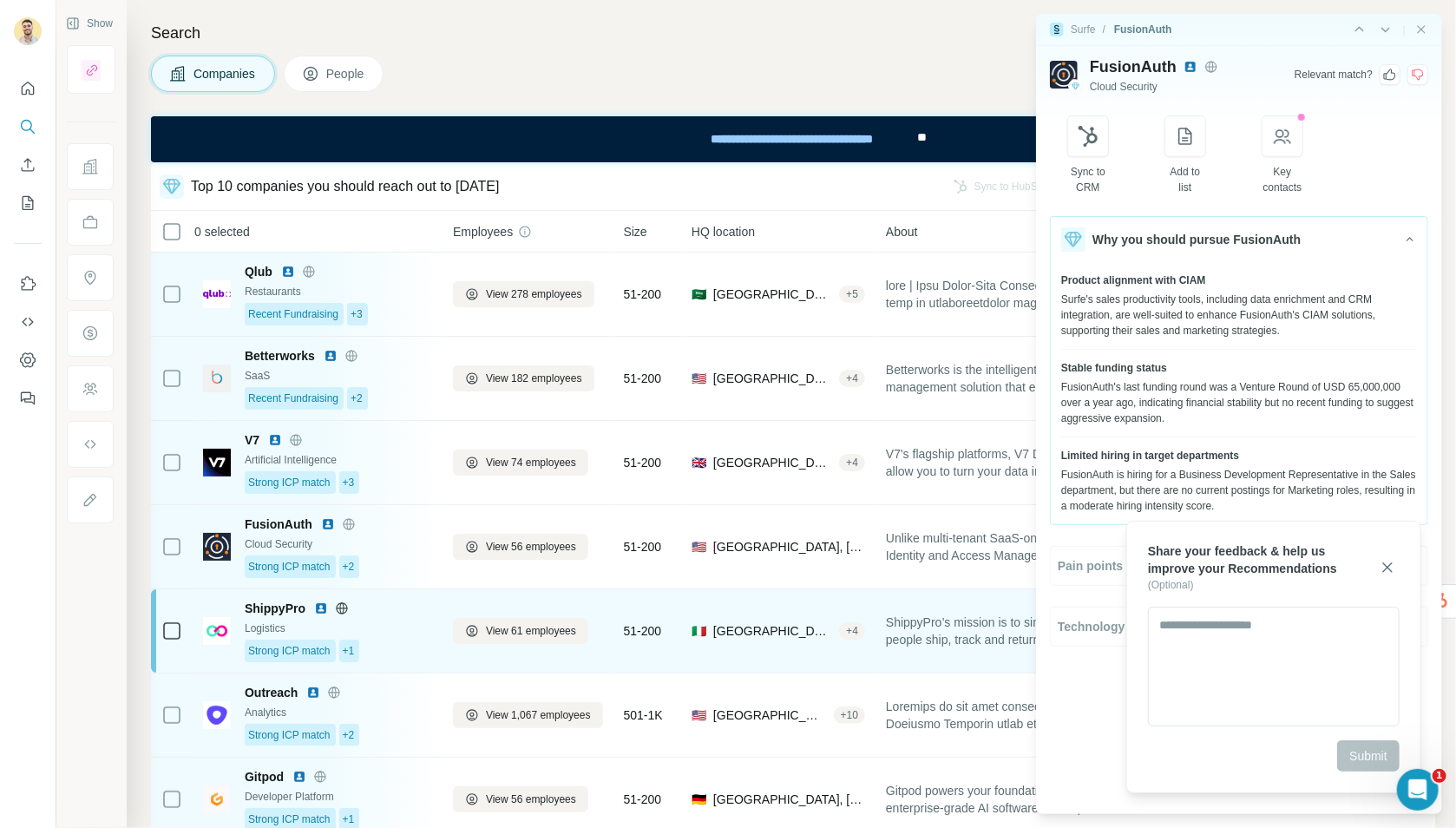
click at [218, 622] on img at bounding box center [217, 631] width 27 height 27
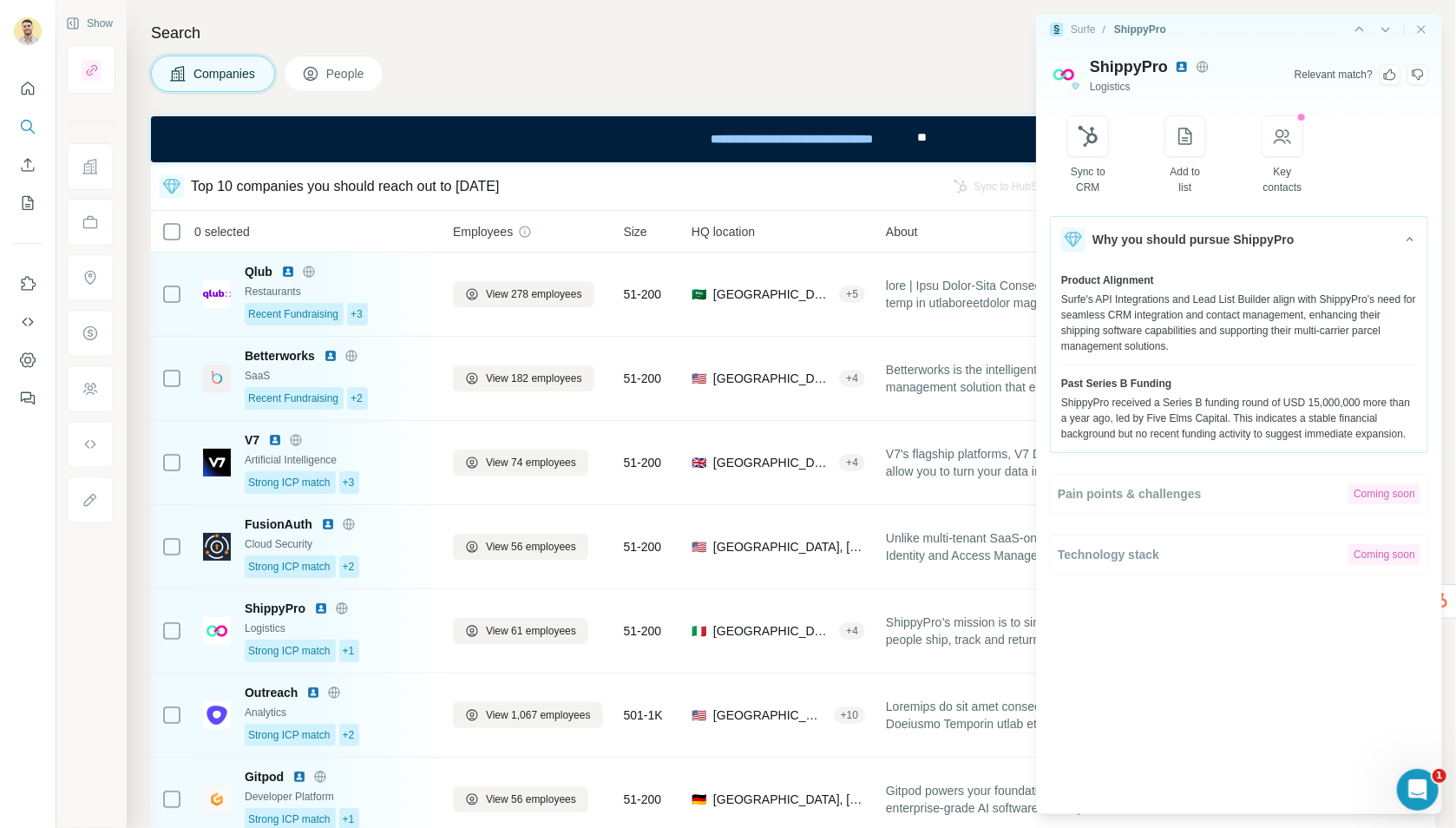
click at [1417, 75] on icon at bounding box center [1418, 74] width 14 height 14
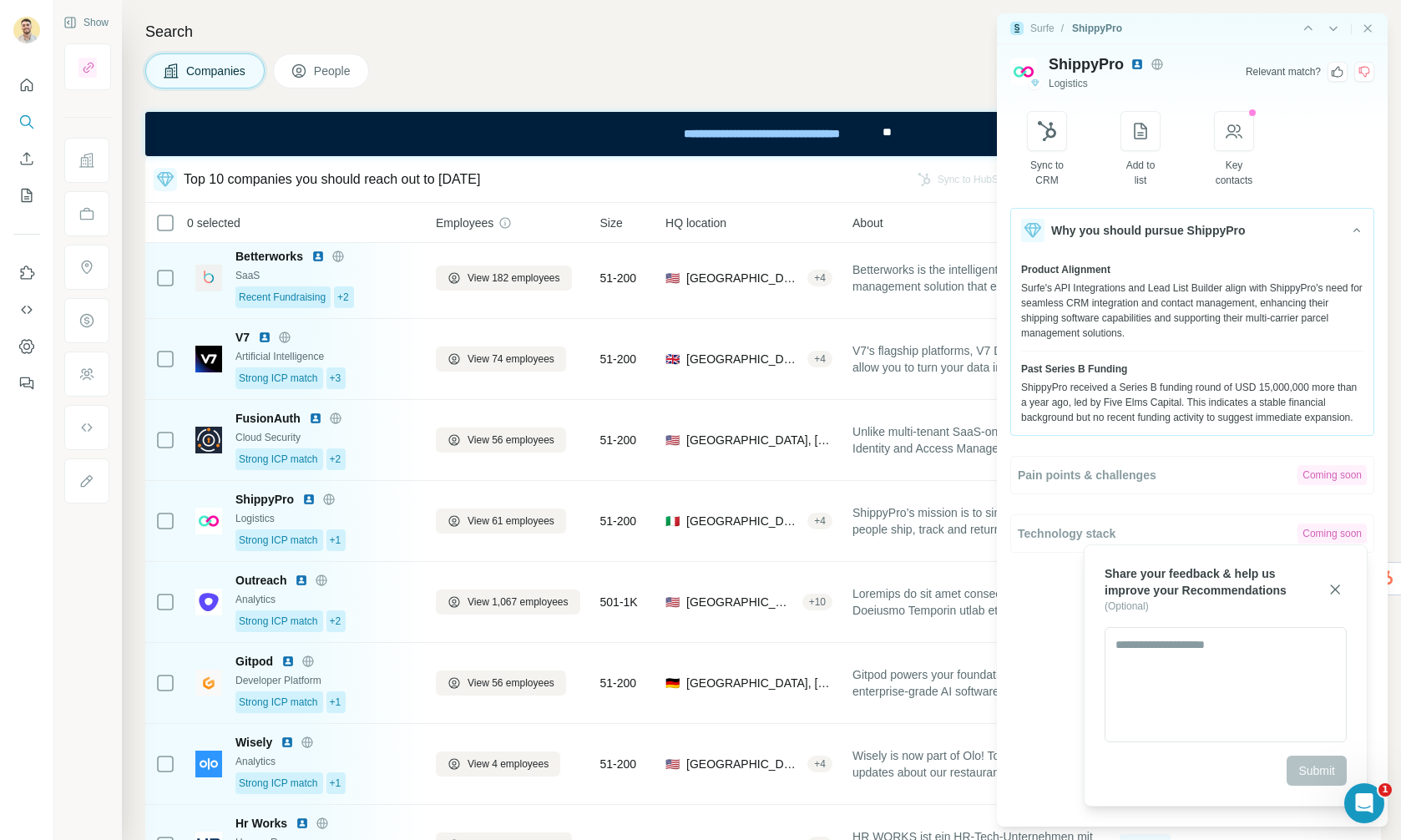
scroll to position [87, 0]
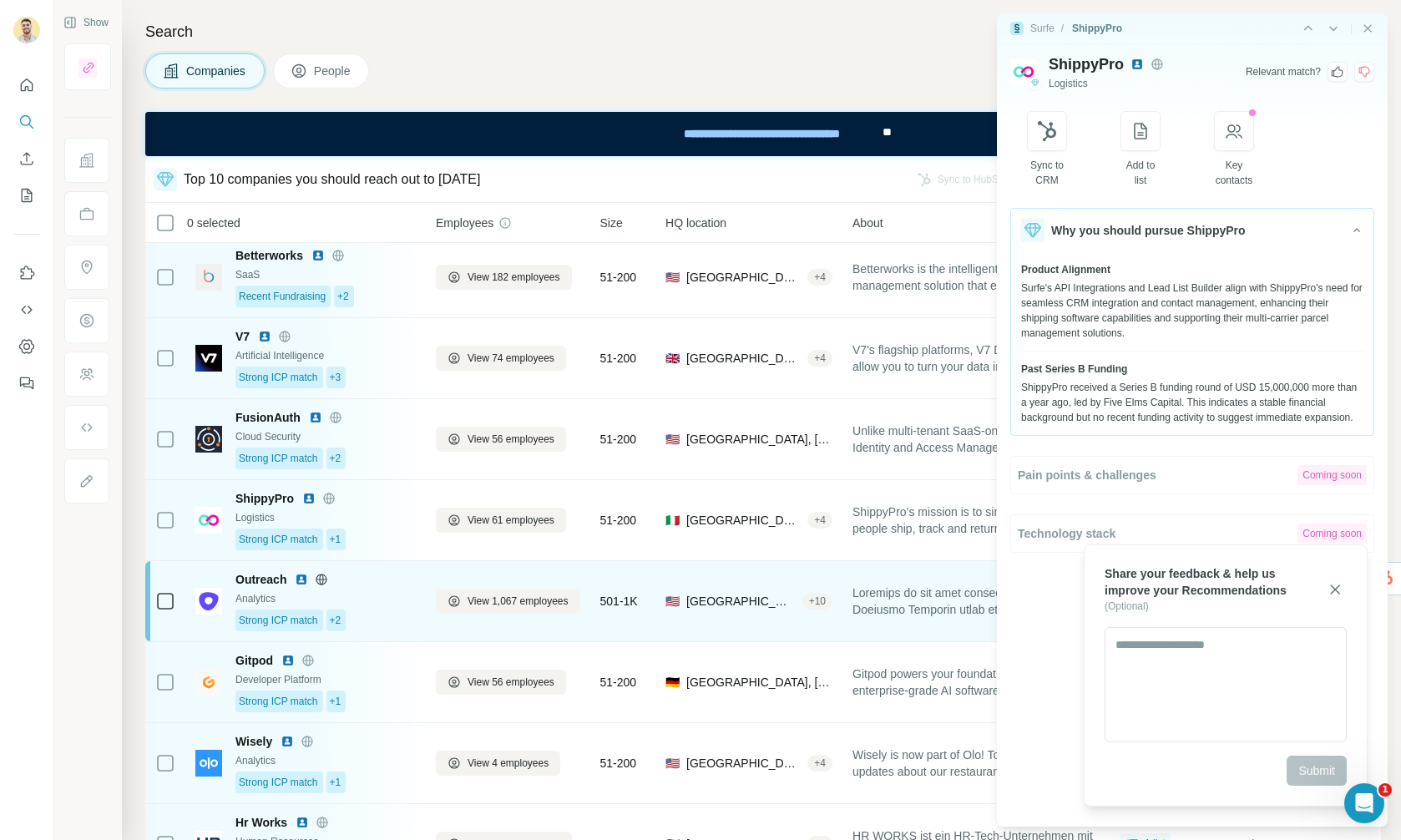
click at [205, 599] on img at bounding box center [208, 601] width 26 height 26
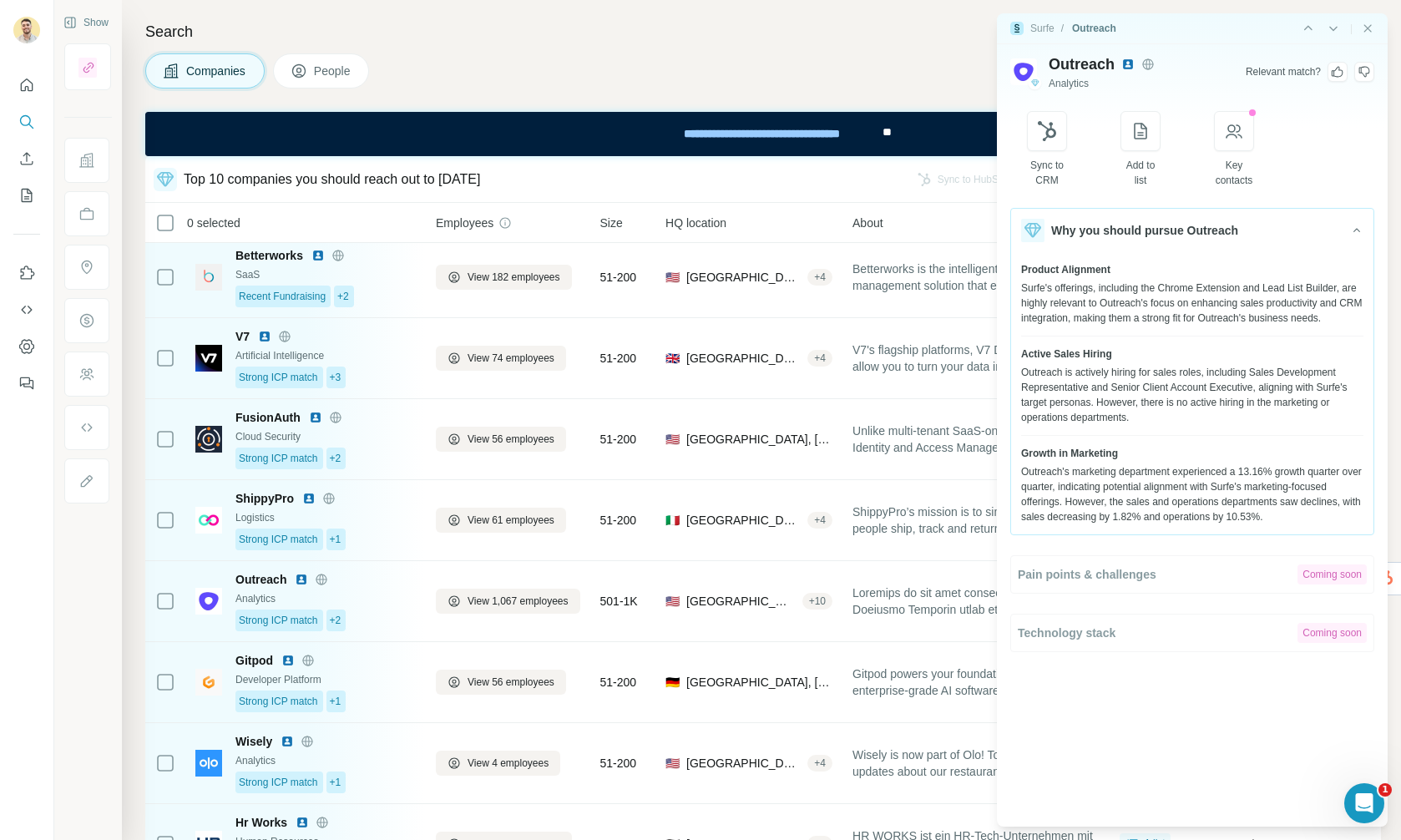
click at [1336, 74] on icon at bounding box center [1338, 72] width 13 height 13
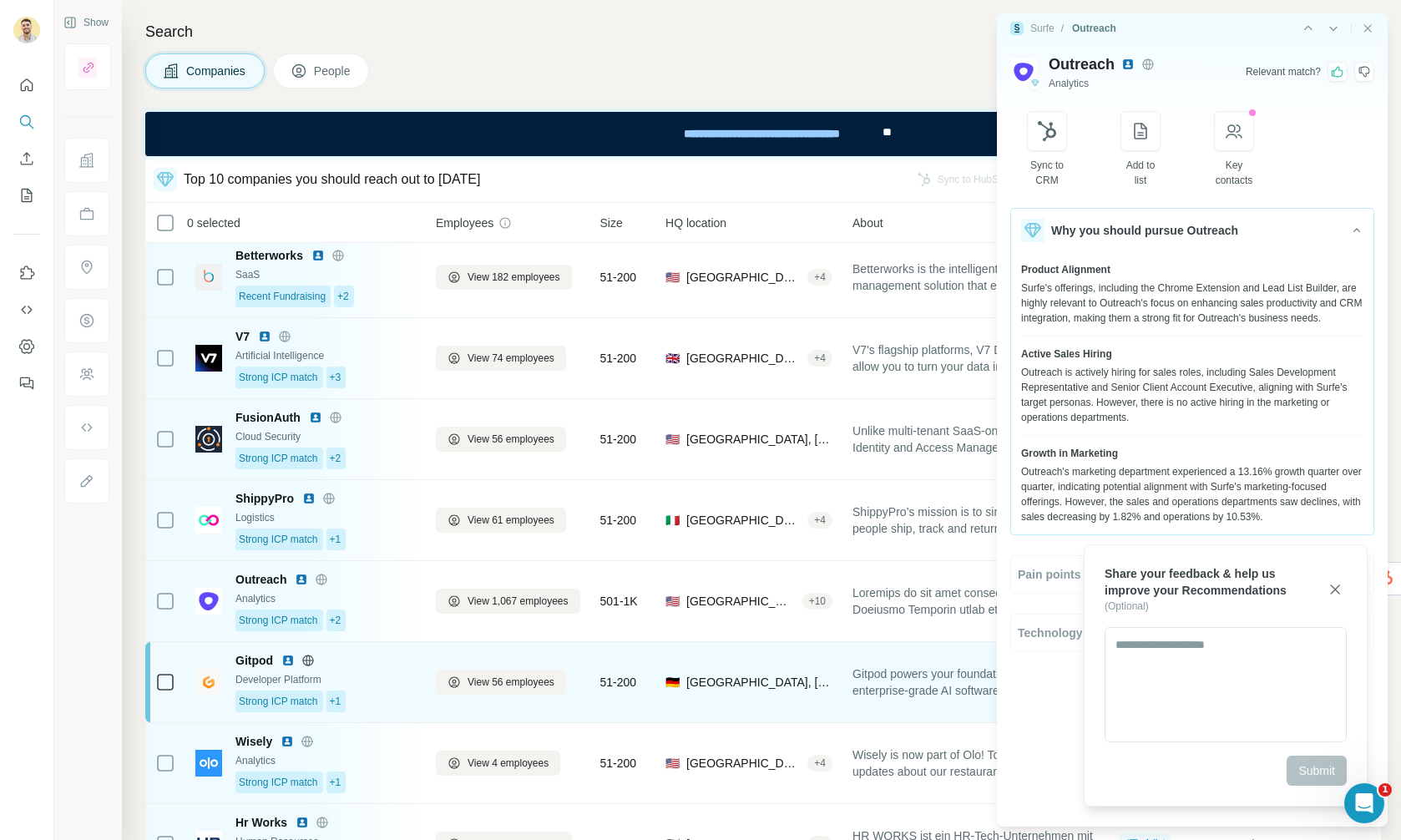
click at [212, 685] on img at bounding box center [208, 683] width 26 height 26
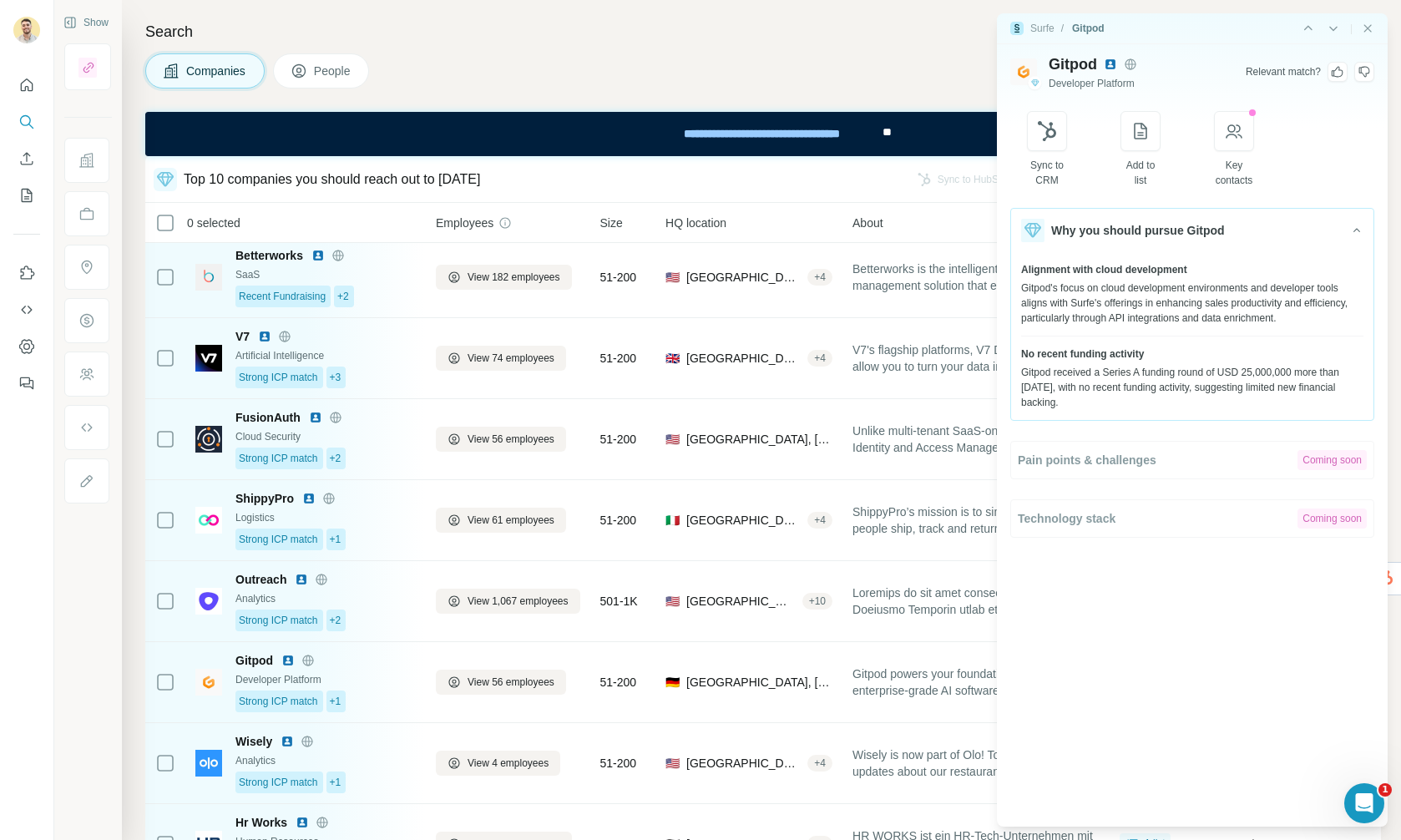
click at [1365, 73] on icon at bounding box center [1364, 72] width 13 height 13
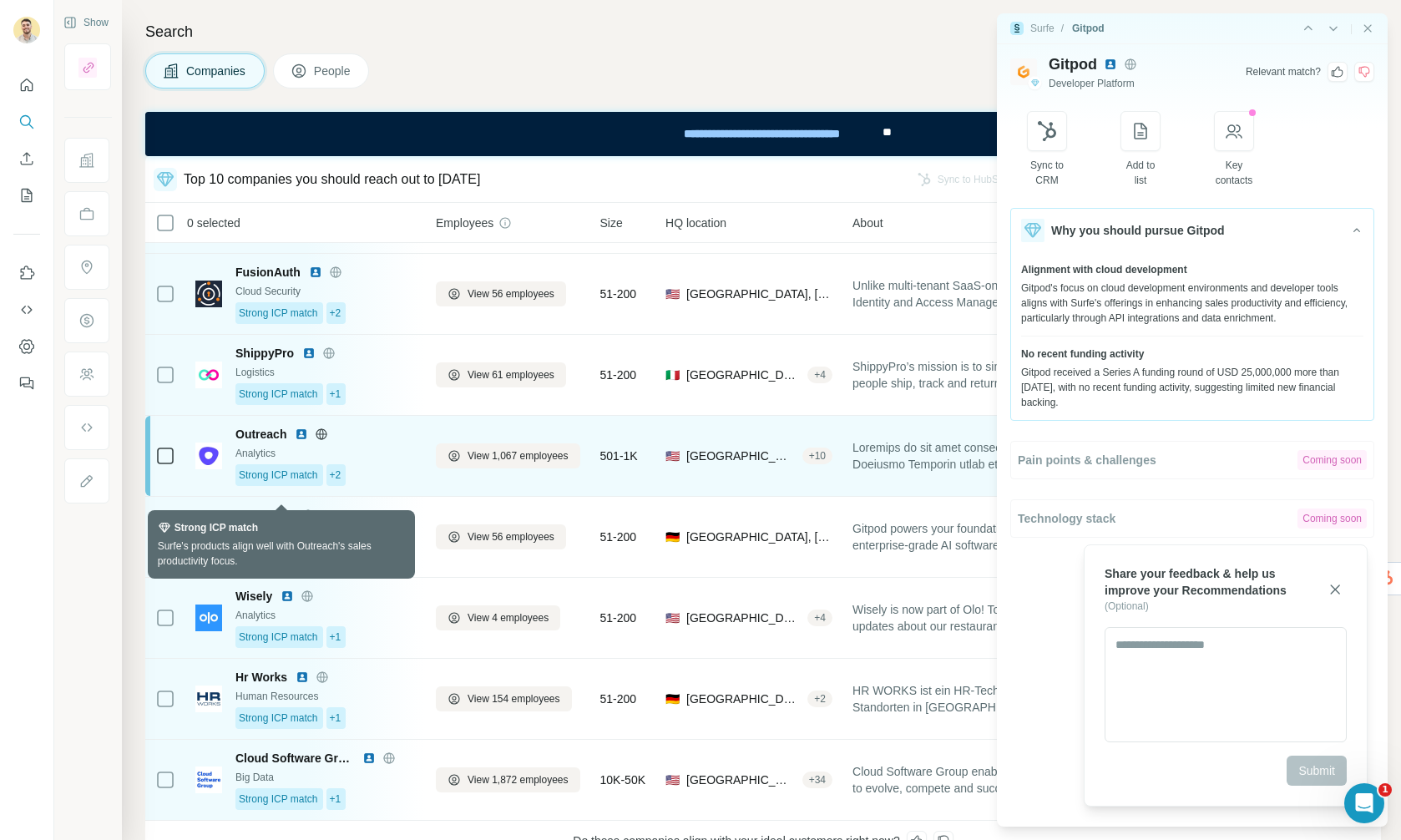
scroll to position [288, 0]
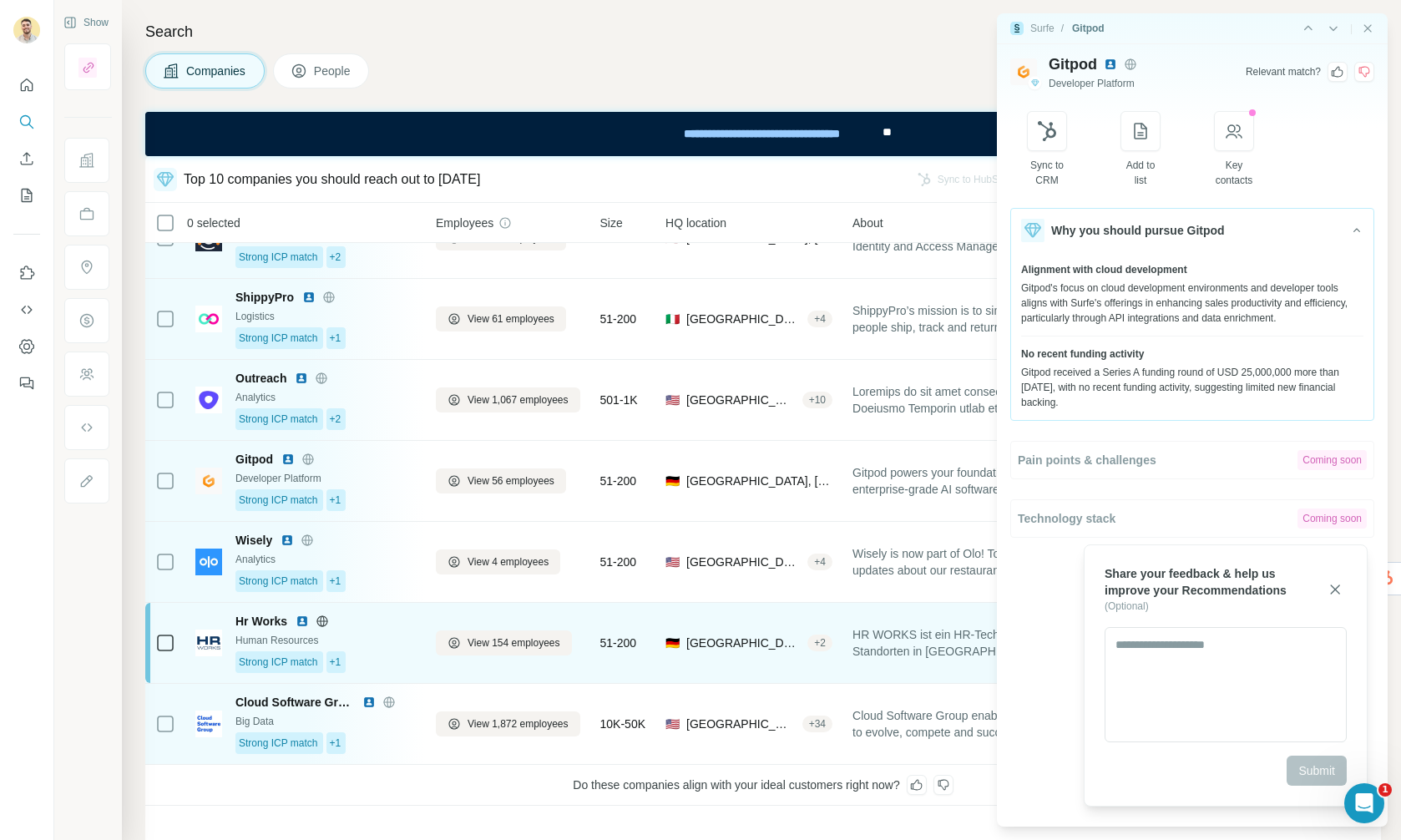
click at [201, 643] on img at bounding box center [208, 643] width 26 height 26
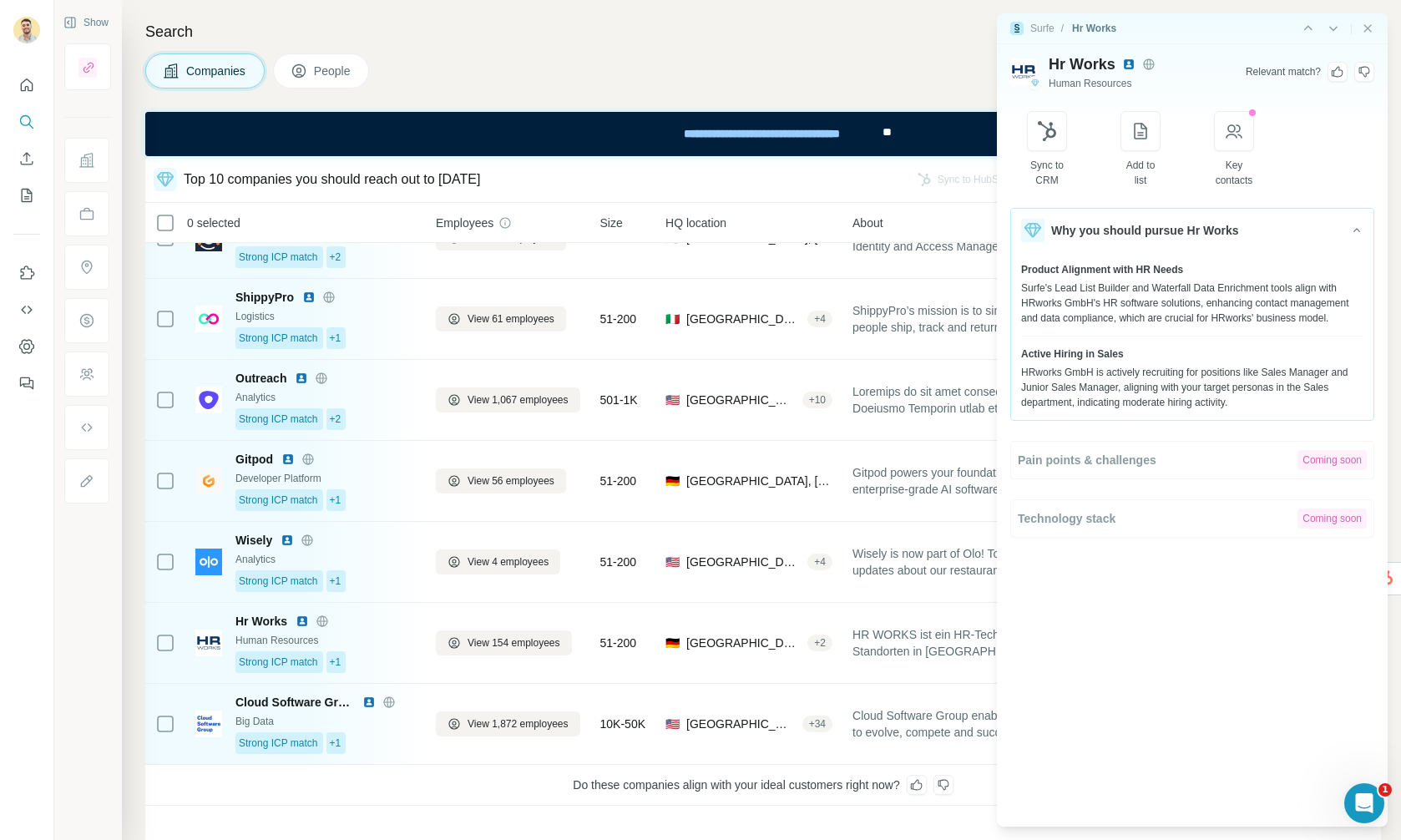
drag, startPoint x: 1334, startPoint y: 69, endPoint x: 1284, endPoint y: 171, distance: 113.6
click at [1334, 69] on icon at bounding box center [1338, 72] width 13 height 13
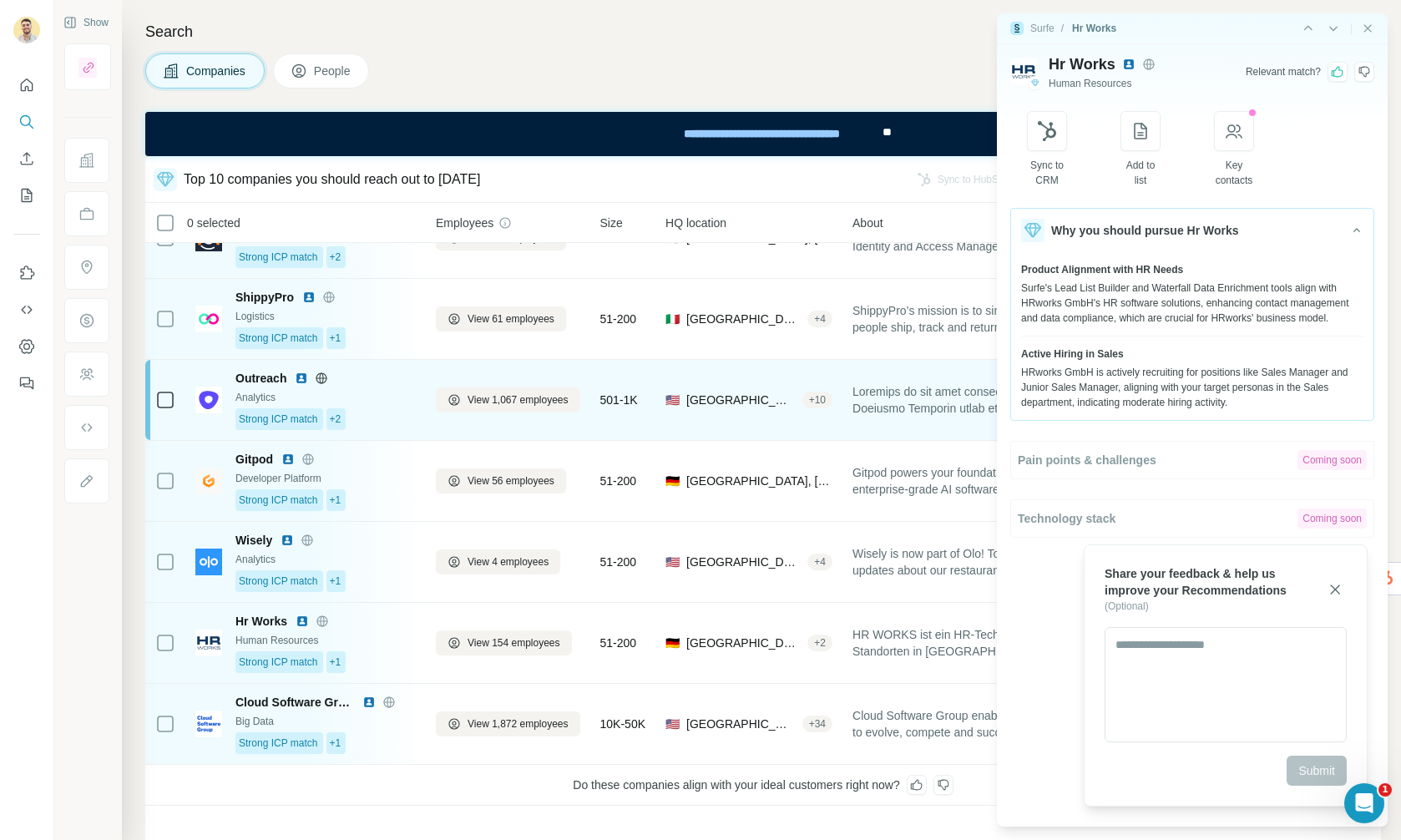
drag, startPoint x: 796, startPoint y: 433, endPoint x: 784, endPoint y: 435, distance: 12.2
click at [784, 435] on td "🇺🇸 [GEOGRAPHIC_DATA], [US_STATE] + 10" at bounding box center [749, 401] width 187 height 81
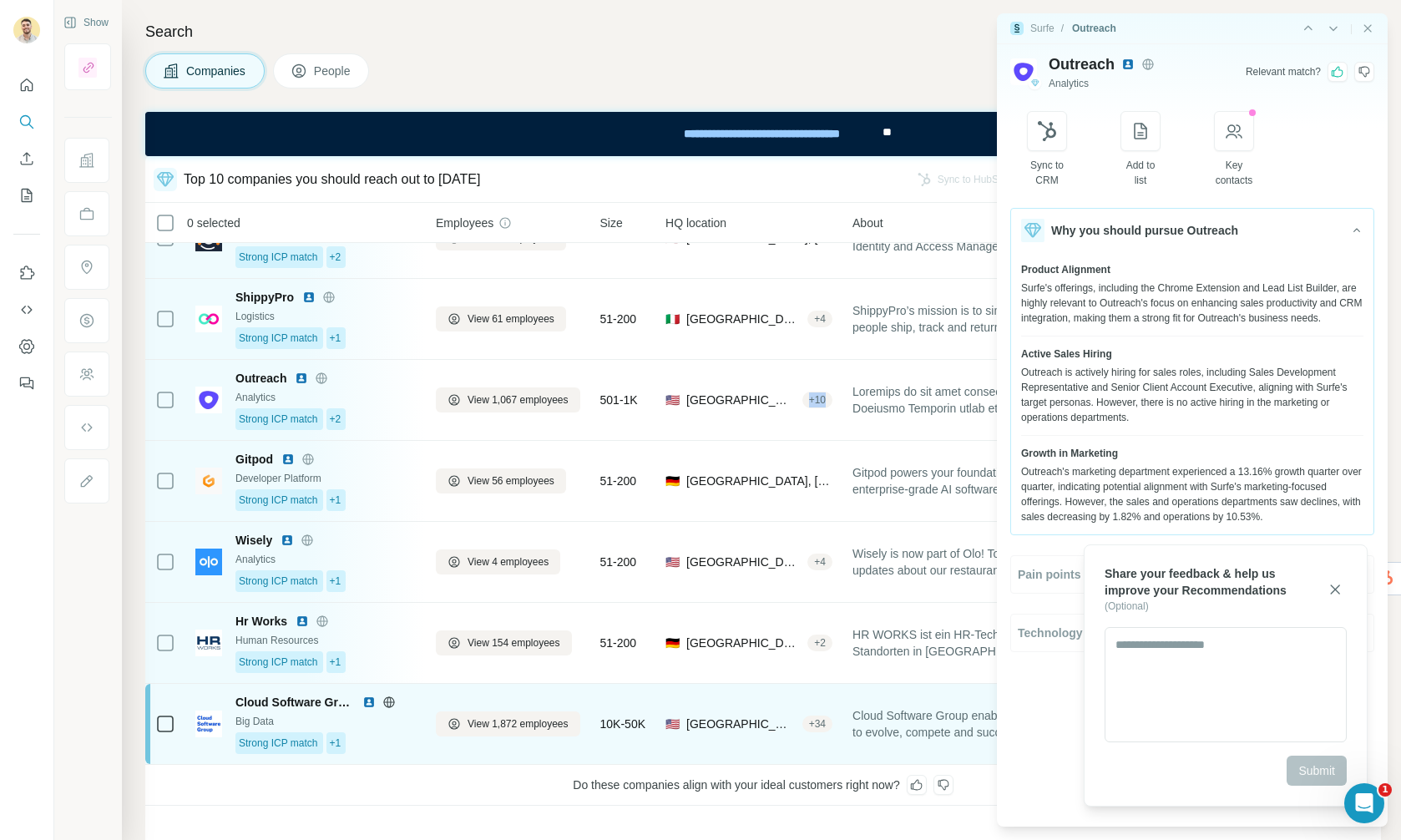
click at [204, 717] on img at bounding box center [208, 724] width 26 height 26
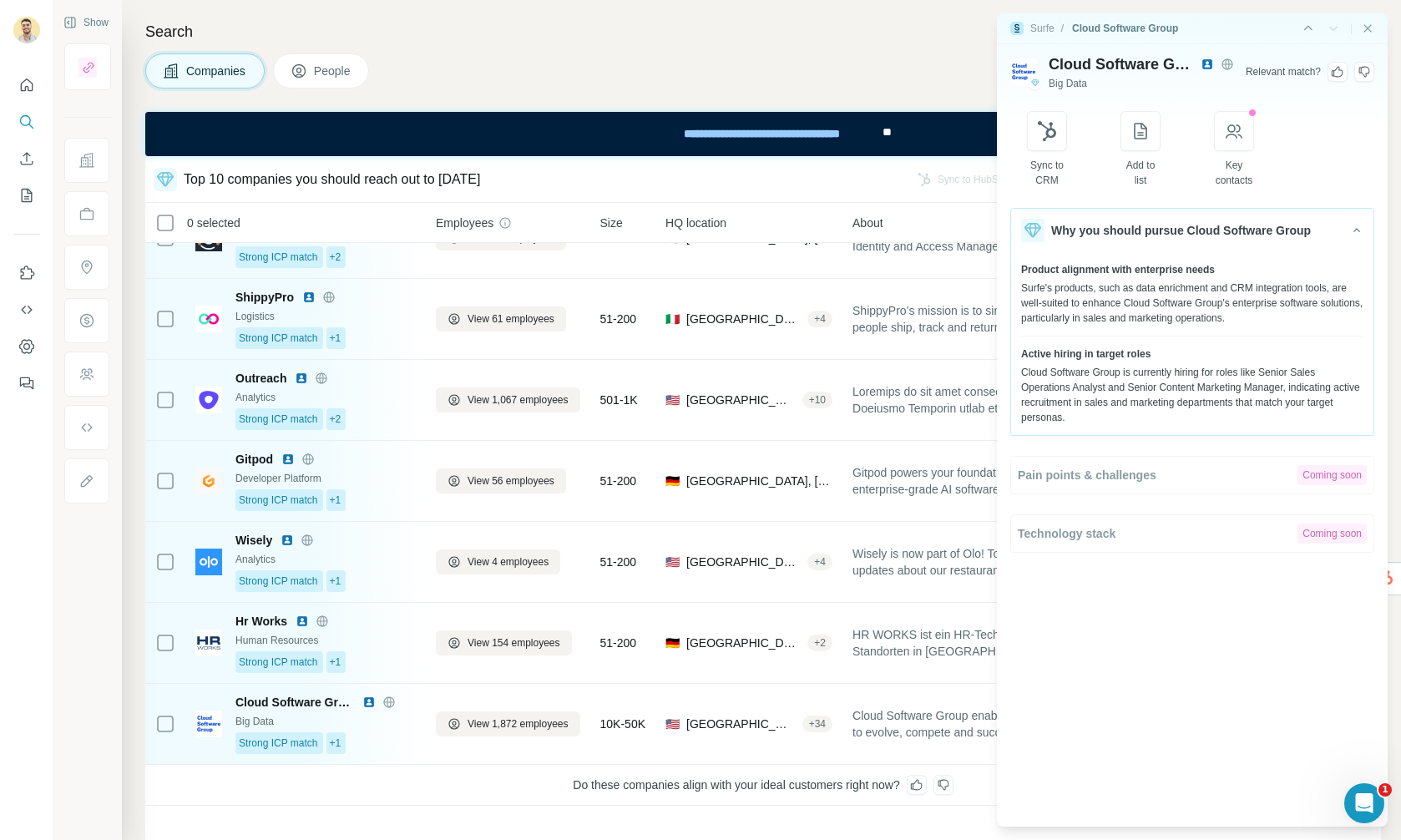
click at [1337, 72] on icon at bounding box center [1338, 72] width 13 height 13
